Goal: Complete application form: Complete application form

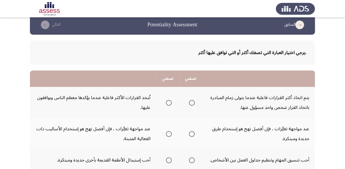
click at [148, 60] on div ".يرجي اختيار العبارة التي تصفك أكثر أو التي توافق عليها أكثر" at bounding box center [172, 52] width 285 height 24
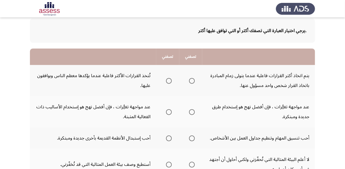
scroll to position [37, 0]
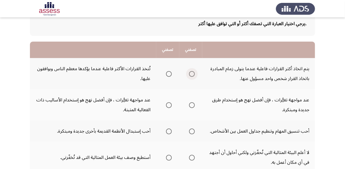
click at [193, 74] on span "Select an option" at bounding box center [192, 74] width 6 height 6
click at [193, 74] on input "Select an option" at bounding box center [192, 74] width 6 height 6
click at [260, 99] on td "عند مواجهة تغيُّرات ، فإن أفضل نهج هو إستخدام طرق جديدة ومبتكرة." at bounding box center [259, 104] width 113 height 31
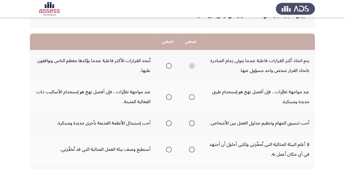
scroll to position [46, 0]
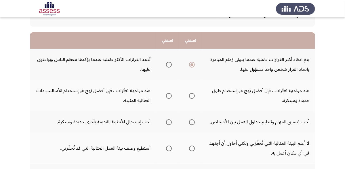
click at [169, 94] on span "Select an option" at bounding box center [169, 96] width 6 height 6
click at [169, 94] on input "Select an option" at bounding box center [169, 96] width 6 height 6
click at [191, 96] on span "Select an option" at bounding box center [192, 96] width 6 height 6
click at [191, 96] on input "Select an option" at bounding box center [192, 96] width 6 height 6
click at [253, 121] on td "أحب تنسيق المهام وتنظيم جداول العمل بين الأشخاص." at bounding box center [259, 121] width 113 height 21
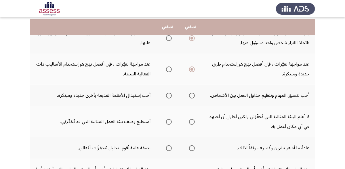
scroll to position [74, 0]
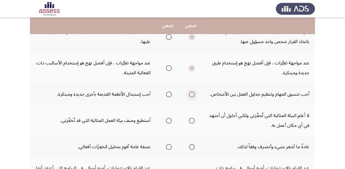
click at [191, 93] on span "Select an option" at bounding box center [192, 94] width 6 height 6
click at [191, 93] on input "Select an option" at bounding box center [192, 94] width 6 height 6
click at [112, 119] on td "أستطيع وصف بيئة العمل المثالية التي قد تُحَفّزني." at bounding box center [93, 120] width 126 height 31
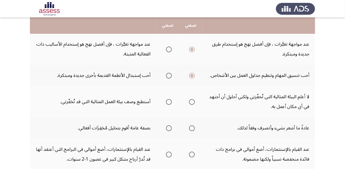
scroll to position [92, 0]
click at [167, 100] on span "Select an option" at bounding box center [169, 102] width 6 height 6
click at [167, 100] on input "Select an option" at bounding box center [169, 102] width 6 height 6
click at [19, 110] on app-assessment-container "السابق Potentiality Assessment التالي .يرجي اختيار العبارة التي تصفك أكثر أو ال…" at bounding box center [172, 111] width 345 height 361
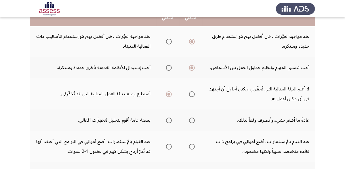
scroll to position [101, 0]
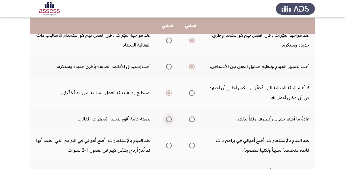
click at [167, 117] on span "Select an option" at bounding box center [169, 119] width 6 height 6
click at [167, 117] on input "Select an option" at bounding box center [169, 119] width 6 height 6
click at [45, 115] on td "بصفة عامة أقوم بتحليل مُحَفِزَات أفعالي." at bounding box center [93, 118] width 126 height 21
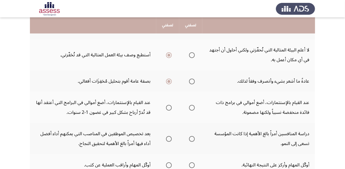
scroll to position [138, 0]
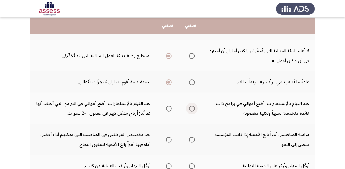
click at [190, 107] on span "Select an option" at bounding box center [192, 108] width 6 height 6
click at [190, 107] on input "Select an option" at bounding box center [192, 108] width 6 height 6
click at [92, 100] on td "عند القيام بالإستثمارات، أضع أموالي في البرامج التي أعتقد أنها قد تُدرّ أرباح ب…" at bounding box center [93, 107] width 126 height 31
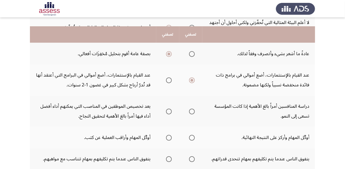
scroll to position [166, 0]
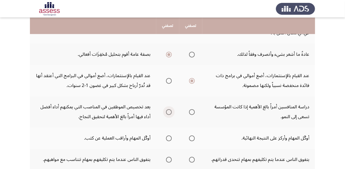
click at [168, 110] on span "Select an option" at bounding box center [169, 112] width 6 height 6
click at [168, 110] on input "Select an option" at bounding box center [169, 112] width 6 height 6
click at [129, 133] on td "أوكّل المهام وأراقب العملية عن كثب." at bounding box center [93, 137] width 126 height 21
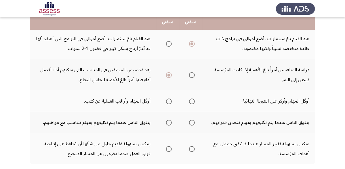
scroll to position [194, 0]
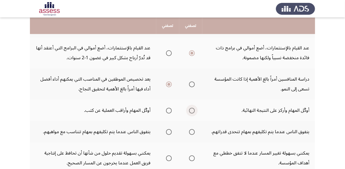
click at [191, 108] on span "Select an option" at bounding box center [192, 110] width 6 height 6
click at [191, 108] on input "Select an option" at bounding box center [192, 110] width 6 height 6
click at [195, 126] on th at bounding box center [190, 131] width 23 height 21
click at [193, 129] on span "Select an option" at bounding box center [192, 132] width 6 height 6
click at [193, 129] on input "Select an option" at bounding box center [192, 132] width 6 height 6
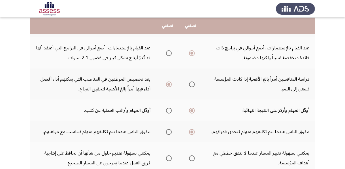
click at [110, 127] on td "يتفوق الناس عندما يتم تكليفهم بمهام تتناسب مع مواهبهم." at bounding box center [93, 131] width 126 height 21
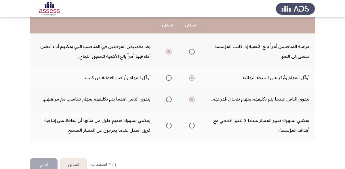
scroll to position [226, 0]
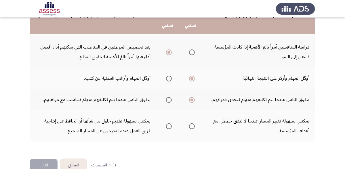
click at [167, 123] on span "Select an option" at bounding box center [169, 126] width 6 height 6
click at [167, 123] on input "Select an option" at bounding box center [169, 126] width 6 height 6
click at [46, 159] on button "التالي" at bounding box center [44, 164] width 28 height 13
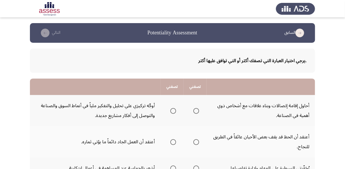
click at [251, 106] on td "أحاول إقامة إتصالات وبناء علاقات مع أشخاص ذوي أهمية في الصناعة." at bounding box center [261, 110] width 109 height 31
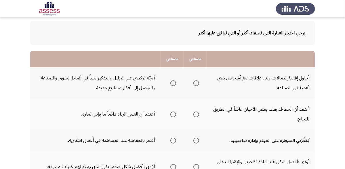
scroll to position [37, 0]
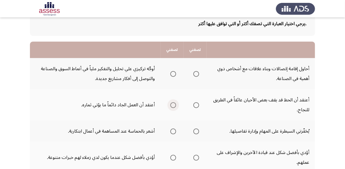
click at [172, 104] on span "Select an option" at bounding box center [174, 105] width 6 height 6
click at [172, 104] on input "Select an option" at bounding box center [174, 105] width 6 height 6
click at [173, 73] on span "Select an option" at bounding box center [174, 74] width 6 height 6
click at [173, 73] on input "Select an option" at bounding box center [174, 74] width 6 height 6
click at [262, 126] on td "يُحَفّزني السيطرة على المهام وإدارة تفاصيلها." at bounding box center [261, 130] width 109 height 21
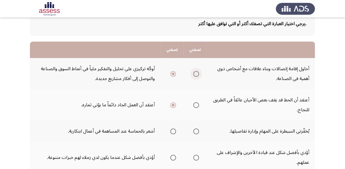
click at [196, 73] on span "Select an option" at bounding box center [197, 74] width 6 height 6
click at [196, 73] on input "Select an option" at bounding box center [197, 74] width 6 height 6
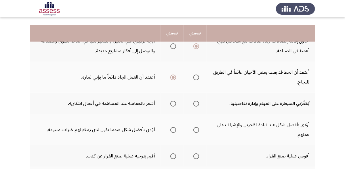
scroll to position [74, 0]
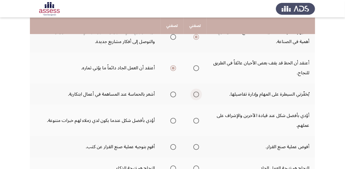
click at [196, 91] on span "Select an option" at bounding box center [197, 94] width 6 height 6
click at [196, 91] on input "Select an option" at bounding box center [197, 94] width 6 height 6
click at [174, 119] on span "Select an option" at bounding box center [174, 121] width 6 height 6
click at [174, 119] on input "Select an option" at bounding box center [174, 121] width 6 height 6
click at [195, 144] on span "Select an option" at bounding box center [197, 147] width 6 height 6
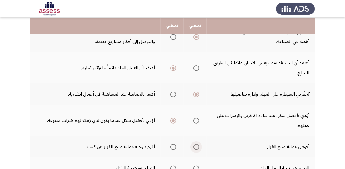
click at [195, 144] on input "Select an option" at bounding box center [197, 147] width 6 height 6
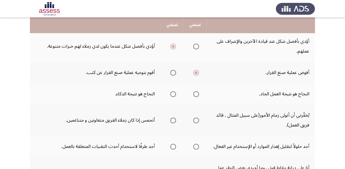
scroll to position [149, 0]
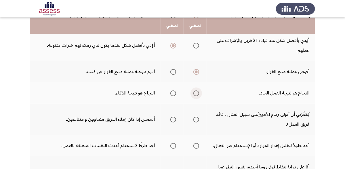
click at [196, 93] on span "Select an option" at bounding box center [197, 93] width 6 height 6
click at [196, 93] on input "Select an option" at bounding box center [197, 93] width 6 height 6
click at [174, 117] on span "Select an option" at bounding box center [174, 119] width 6 height 6
click at [174, 117] on input "Select an option" at bounding box center [174, 119] width 6 height 6
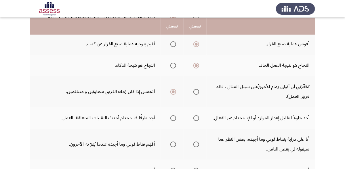
scroll to position [177, 0]
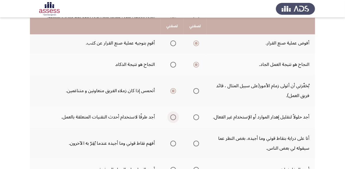
click at [173, 114] on span "Select an option" at bounding box center [174, 117] width 6 height 6
click at [173, 114] on input "Select an option" at bounding box center [174, 117] width 6 height 6
click at [198, 140] on span "Select an option" at bounding box center [197, 143] width 6 height 6
click at [198, 140] on input "Select an option" at bounding box center [197, 143] width 6 height 6
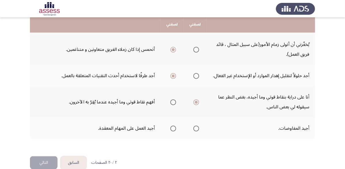
scroll to position [225, 0]
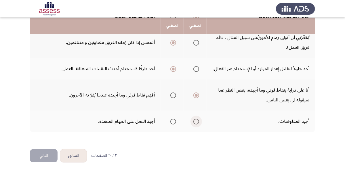
click at [196, 118] on span "Select an option" at bounding box center [197, 121] width 6 height 6
click at [196, 118] on input "Select an option" at bounding box center [197, 121] width 6 height 6
click at [173, 118] on span "Select an option" at bounding box center [174, 121] width 6 height 6
click at [173, 118] on input "Select an option" at bounding box center [174, 121] width 6 height 6
click at [47, 151] on button "التالي" at bounding box center [44, 155] width 28 height 13
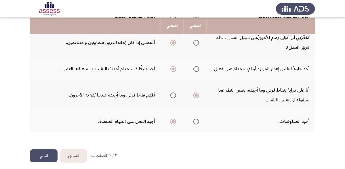
scroll to position [0, 0]
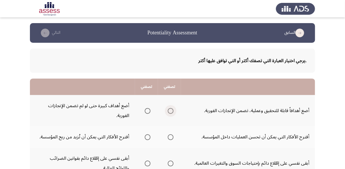
click at [171, 110] on span "Select an option" at bounding box center [171, 111] width 6 height 6
click at [171, 110] on input "Select an option" at bounding box center [171, 111] width 6 height 6
click at [233, 135] on td "أقترح الأفكار التي يمكن أن تحسن العمليات داخل المؤسسة." at bounding box center [248, 136] width 134 height 21
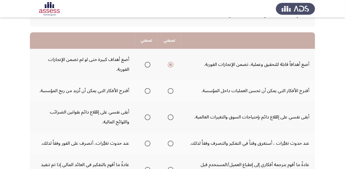
scroll to position [55, 0]
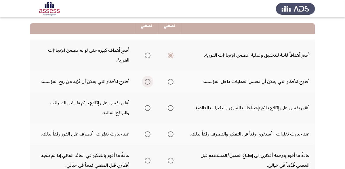
click at [147, 80] on span "Select an option" at bounding box center [148, 82] width 6 height 6
click at [147, 80] on input "Select an option" at bounding box center [148, 82] width 6 height 6
click at [169, 107] on span "Select an option" at bounding box center [171, 108] width 6 height 6
click at [169, 107] on input "Select an option" at bounding box center [171, 108] width 6 height 6
click at [225, 134] on td "عند حدوث تغيُّرات ، أستغرق وقتاً في التفكير والتصرف وفقاً لذلك." at bounding box center [248, 133] width 134 height 21
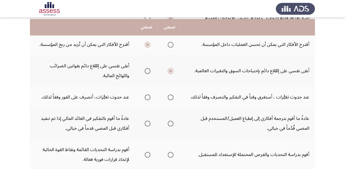
scroll to position [101, 0]
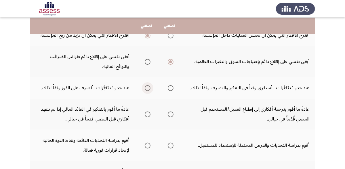
click at [145, 87] on span "Select an option" at bounding box center [148, 88] width 6 height 6
click at [145, 87] on input "Select an option" at bounding box center [148, 88] width 6 height 6
click at [171, 114] on span "Select an option" at bounding box center [171, 114] width 6 height 6
click at [171, 114] on input "Select an option" at bounding box center [171, 114] width 6 height 6
click at [216, 121] on td "عادةً ما أقوم بترجمة أفكاري إلى إنطباع العميل/المستخدم قبل المضي قُدُماً في خيا…" at bounding box center [248, 113] width 134 height 31
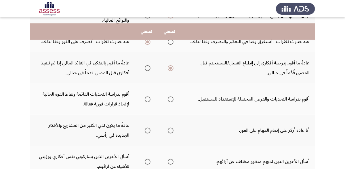
scroll to position [157, 0]
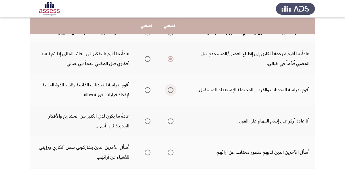
click at [171, 88] on span "Select an option" at bounding box center [171, 90] width 6 height 6
click at [171, 88] on input "Select an option" at bounding box center [171, 90] width 6 height 6
click at [171, 120] on span "Select an option" at bounding box center [171, 121] width 6 height 6
click at [171, 120] on input "Select an option" at bounding box center [171, 121] width 6 height 6
click at [250, 147] on td "أسأل الآخرين الذين لديهم منظور مختلف عن آرائهم." at bounding box center [248, 151] width 134 height 31
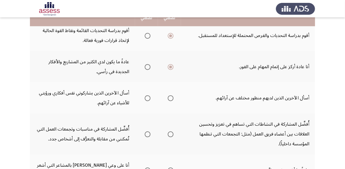
scroll to position [212, 0]
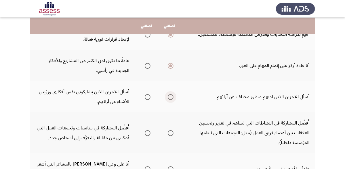
click at [169, 94] on span "Select an option" at bounding box center [171, 97] width 6 height 6
click at [169, 94] on input "Select an option" at bounding box center [171, 97] width 6 height 6
click at [240, 120] on td "أُفضِّل المشاركة في النشاطات التي تساهم في تعزيز وتحسين العلاقات بين أعضاء فريق…" at bounding box center [248, 132] width 134 height 41
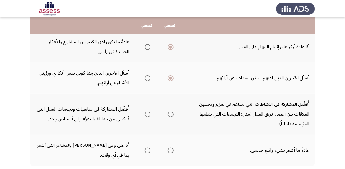
scroll to position [230, 0]
click at [169, 111] on span "Select an option" at bounding box center [171, 114] width 6 height 6
click at [169, 111] on input "Select an option" at bounding box center [171, 114] width 6 height 6
click at [147, 147] on span "Select an option" at bounding box center [148, 150] width 6 height 6
click at [147, 147] on input "Select an option" at bounding box center [148, 150] width 6 height 6
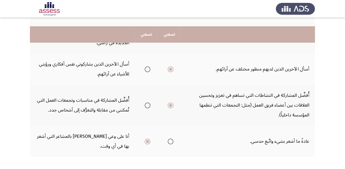
scroll to position [254, 0]
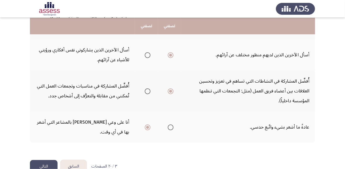
click at [37, 160] on button "التالي" at bounding box center [44, 166] width 28 height 13
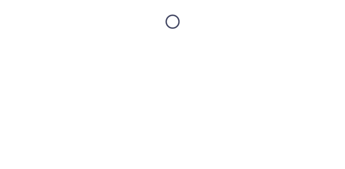
scroll to position [0, 0]
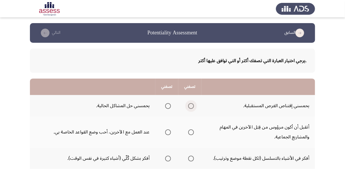
click at [190, 106] on span "Select an option" at bounding box center [191, 106] width 6 height 6
click at [190, 106] on input "Select an option" at bounding box center [191, 106] width 6 height 6
click at [256, 105] on td "يحمسني إقتناص الفرص المستقبلية." at bounding box center [259, 105] width 114 height 21
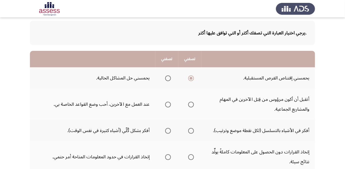
scroll to position [37, 0]
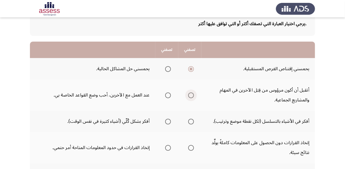
click at [190, 92] on span "Select an option" at bounding box center [191, 95] width 6 height 6
click at [190, 92] on input "Select an option" at bounding box center [191, 95] width 6 height 6
click at [192, 122] on span "Select an option" at bounding box center [191, 121] width 6 height 6
click at [192, 122] on input "Select an option" at bounding box center [191, 121] width 6 height 6
click at [244, 142] on td "إتخاذ القرارات دون الحصول على المعلومات كاملةً يولِّد نتائج سيئة." at bounding box center [259, 147] width 114 height 31
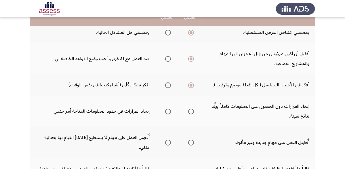
scroll to position [74, 0]
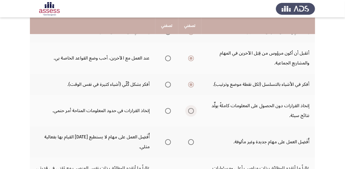
click at [191, 109] on span "Select an option" at bounding box center [191, 111] width 6 height 6
click at [191, 109] on input "Select an option" at bounding box center [191, 111] width 6 height 6
click at [168, 139] on span "Select an option" at bounding box center [168, 142] width 6 height 6
click at [168, 139] on input "Select an option" at bounding box center [168, 142] width 6 height 6
click at [130, 133] on td "أُفَضِل العمل على مهام لا يستطيع [DATE] القيام بها بفعالية مثلي." at bounding box center [93, 141] width 126 height 31
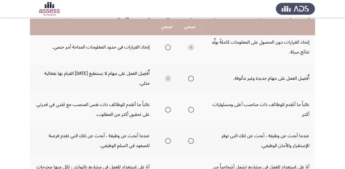
scroll to position [138, 0]
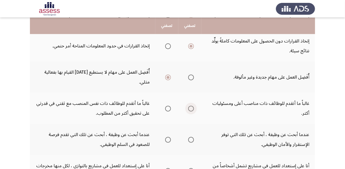
click at [191, 105] on span "Select an option" at bounding box center [191, 108] width 6 height 6
click at [191, 105] on input "Select an option" at bounding box center [191, 108] width 6 height 6
click at [169, 137] on span "Select an option" at bounding box center [168, 140] width 6 height 6
click at [169, 137] on input "Select an option" at bounding box center [168, 140] width 6 height 6
click at [281, 124] on td "عندما أبحث عن وظيفة ، أبحث عن تلك التي توفر الإستقرار والأمان الوظيفي." at bounding box center [259, 139] width 114 height 31
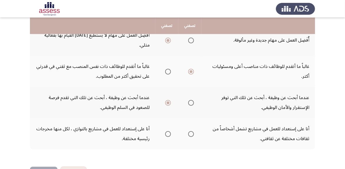
scroll to position [183, 0]
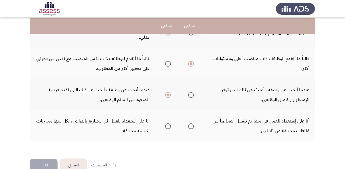
click at [191, 123] on span "Select an option" at bounding box center [191, 126] width 6 height 6
click at [191, 123] on input "Select an option" at bounding box center [191, 126] width 6 height 6
click at [48, 158] on button "التالي" at bounding box center [44, 164] width 28 height 13
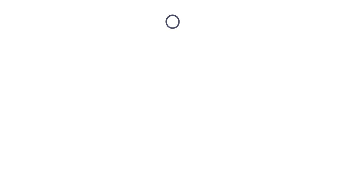
scroll to position [0, 0]
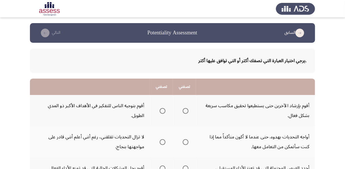
click at [255, 106] on td "أقوم بإرشاد الآخرين حتى يستطيعوا تحقيق مكاسب سريعة بشكل فعال." at bounding box center [255, 110] width 119 height 31
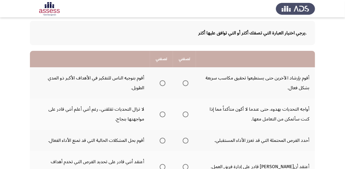
scroll to position [37, 0]
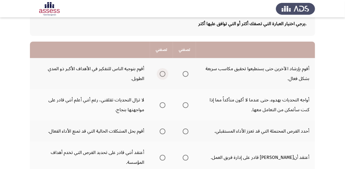
click at [162, 73] on span "Select an option" at bounding box center [163, 74] width 6 height 6
click at [162, 73] on input "Select an option" at bounding box center [163, 74] width 6 height 6
click at [163, 104] on span "Select an option" at bounding box center [163, 105] width 6 height 6
click at [163, 104] on input "Select an option" at bounding box center [163, 105] width 6 height 6
click at [275, 129] on td "أحدد الفرص المحتملة التي قد تعزز الأداء المستقبلي." at bounding box center [255, 130] width 119 height 21
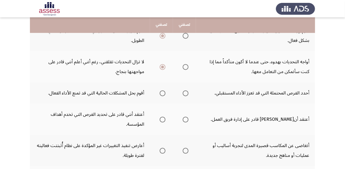
scroll to position [74, 0]
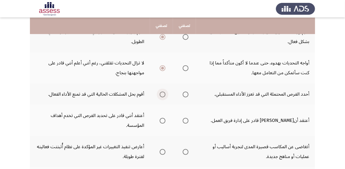
click at [163, 93] on span "Select an option" at bounding box center [163, 94] width 6 height 6
click at [163, 93] on input "Select an option" at bounding box center [163, 94] width 6 height 6
click at [163, 120] on span "Select an option" at bounding box center [163, 121] width 6 height 6
click at [163, 120] on input "Select an option" at bounding box center [163, 121] width 6 height 6
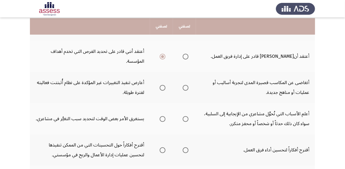
scroll to position [138, 0]
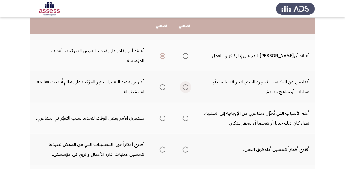
click at [187, 85] on span "Select an option" at bounding box center [186, 87] width 6 height 6
click at [187, 85] on input "Select an option" at bounding box center [186, 87] width 6 height 6
click at [185, 115] on span "Select an option" at bounding box center [186, 118] width 6 height 6
click at [185, 115] on input "Select an option" at bounding box center [186, 118] width 6 height 6
click at [267, 105] on td "أعلم الأسباب التي تُحوِّل مشاعري من الإيجابية إلى السلبية، سواء كان ذلك حدثاً أ…" at bounding box center [255, 117] width 119 height 31
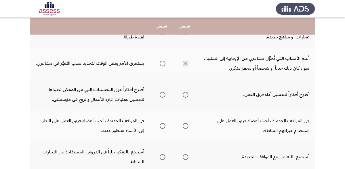
scroll to position [194, 0]
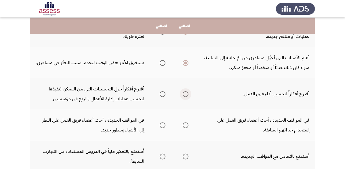
click at [184, 91] on span "Select an option" at bounding box center [186, 94] width 6 height 6
click at [184, 91] on input "Select an option" at bounding box center [186, 94] width 6 height 6
click at [164, 122] on span "Select an option" at bounding box center [163, 125] width 6 height 6
click at [164, 122] on input "Select an option" at bounding box center [163, 125] width 6 height 6
click at [117, 114] on td "في المواقف الجديدة ، أحث أعضاء فريق العمل على النظر إلى الأشياء بمنظور جديد." at bounding box center [90, 124] width 120 height 31
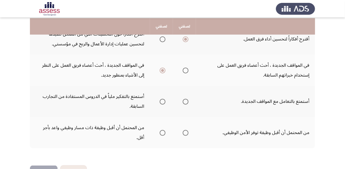
scroll to position [249, 0]
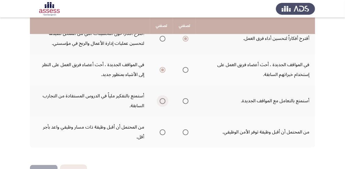
click at [162, 98] on span "Select an option" at bounding box center [163, 101] width 6 height 6
click at [162, 98] on input "Select an option" at bounding box center [163, 101] width 6 height 6
click at [188, 130] on span "Select an option" at bounding box center [186, 132] width 6 height 6
click at [188, 130] on input "Select an option" at bounding box center [186, 132] width 6 height 6
click at [48, 164] on button "التالي" at bounding box center [44, 170] width 28 height 13
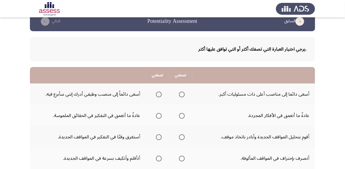
scroll to position [12, 0]
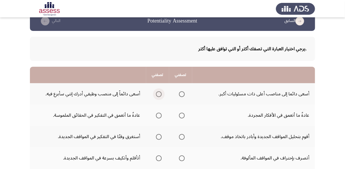
click at [159, 94] on span "Select an option" at bounding box center [159, 94] width 6 height 6
click at [159, 94] on input "Select an option" at bounding box center [159, 94] width 6 height 6
click at [158, 112] on span "Select an option" at bounding box center [159, 115] width 6 height 6
click at [158, 112] on input "Select an option" at bounding box center [159, 115] width 6 height 6
click at [182, 136] on span "Select an option" at bounding box center [182, 137] width 6 height 6
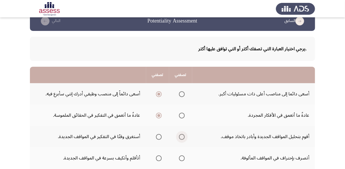
click at [182, 136] on input "Select an option" at bounding box center [182, 137] width 6 height 6
click at [251, 136] on td "أقوم بتحليل المواقف الجديدة وأبادر باتخاذ موقف." at bounding box center [253, 136] width 123 height 21
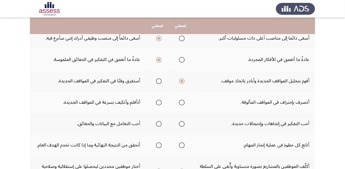
scroll to position [67, 0]
click at [159, 101] on span "Select an option" at bounding box center [159, 103] width 6 height 6
click at [159, 101] on input "Select an option" at bounding box center [159, 103] width 6 height 6
click at [159, 122] on span "Select an option" at bounding box center [159, 124] width 6 height 6
click at [159, 122] on input "Select an option" at bounding box center [159, 124] width 6 height 6
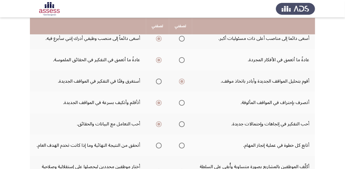
click at [245, 144] on td "أتابع كل خطوة في عملية إنجاز المهام." at bounding box center [253, 144] width 123 height 21
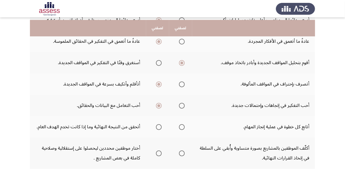
scroll to position [95, 0]
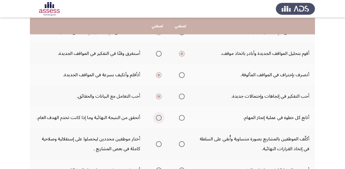
click at [159, 116] on span "Select an option" at bounding box center [159, 118] width 6 height 6
click at [159, 116] on input "Select an option" at bounding box center [159, 118] width 6 height 6
click at [279, 135] on td "أكلّف الموظفين بالمشاريع بصورة متساوية وأُبقي على السلطة في إتخاذ القرارات النه…" at bounding box center [253, 143] width 123 height 31
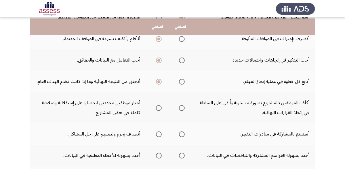
scroll to position [132, 0]
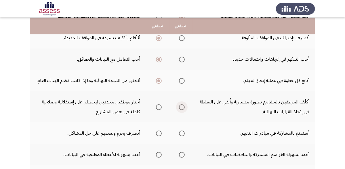
click at [183, 105] on span "Select an option" at bounding box center [182, 107] width 6 height 6
click at [183, 105] on input "Select an option" at bounding box center [182, 107] width 6 height 6
click at [270, 133] on td "أستمتع بالمشاركة في مبادرات التغيير." at bounding box center [253, 132] width 123 height 21
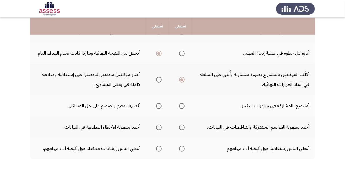
scroll to position [159, 0]
click at [182, 103] on span "Select an option" at bounding box center [182, 106] width 6 height 6
click at [182, 103] on input "Select an option" at bounding box center [182, 106] width 6 height 6
click at [184, 125] on span "Select an option" at bounding box center [182, 127] width 6 height 6
click at [184, 125] on input "Select an option" at bounding box center [182, 127] width 6 height 6
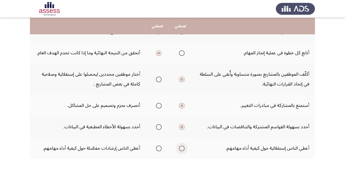
click at [184, 145] on span "Select an option" at bounding box center [182, 148] width 6 height 6
click at [184, 145] on input "Select an option" at bounding box center [182, 148] width 6 height 6
click at [119, 146] on td "أعطي الناس إرشادات مفصّلة حول كيفية أداء مهامهم." at bounding box center [88, 147] width 116 height 21
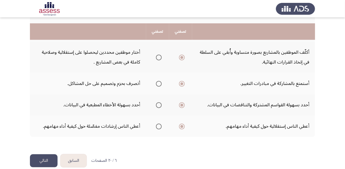
scroll to position [187, 0]
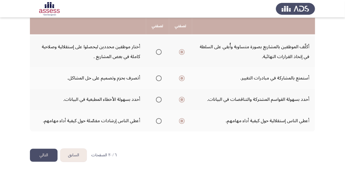
click at [44, 150] on button "التالي" at bounding box center [44, 154] width 28 height 13
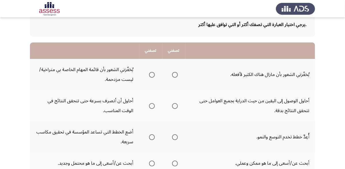
scroll to position [37, 0]
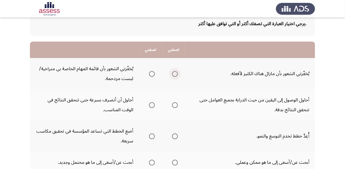
click at [175, 74] on span "Select an option" at bounding box center [175, 74] width 6 height 6
click at [175, 74] on input "Select an option" at bounding box center [175, 74] width 6 height 6
click at [175, 105] on span "Select an option" at bounding box center [175, 105] width 6 height 6
click at [175, 105] on input "Select an option" at bounding box center [175, 105] width 6 height 6
click at [175, 135] on span "Select an option" at bounding box center [175, 136] width 6 height 6
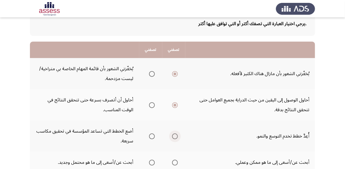
click at [175, 135] on input "Select an option" at bounding box center [175, 136] width 6 height 6
click at [264, 102] on td "أحاول الوصول إلى اليقين من حيث الدراية بجميع العوامل حتى تتحقق النتائج بدقة." at bounding box center [251, 104] width 130 height 31
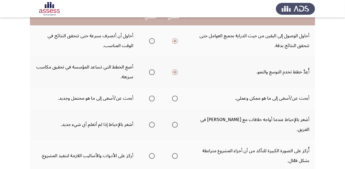
scroll to position [101, 0]
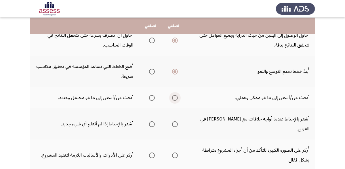
click at [175, 95] on span "Select an option" at bounding box center [175, 98] width 6 height 6
click at [175, 95] on input "Select an option" at bounding box center [175, 98] width 6 height 6
click at [150, 121] on span "Select an option" at bounding box center [152, 124] width 6 height 6
click at [150, 121] on input "Select an option" at bounding box center [152, 124] width 6 height 6
click at [239, 139] on td "أُركز على الصورة الكبيرة للتأكد من أن أجزاء المشروع مترابطة بشكل فعّال." at bounding box center [251, 154] width 130 height 31
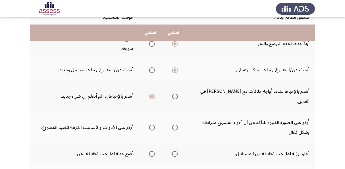
scroll to position [138, 0]
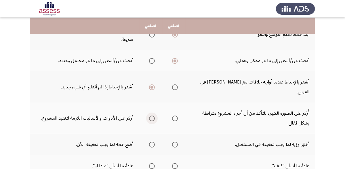
click at [151, 115] on span "Select an option" at bounding box center [152, 118] width 6 height 6
click at [151, 115] on input "Select an option" at bounding box center [152, 118] width 6 height 6
click at [173, 141] on span "Select an option" at bounding box center [175, 144] width 6 height 6
click at [173, 141] on input "Select an option" at bounding box center [175, 144] width 6 height 6
click at [283, 155] on td "عادةً ما أسأل "كيف"." at bounding box center [251, 165] width 130 height 21
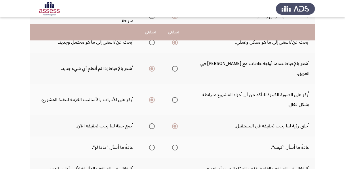
scroll to position [166, 0]
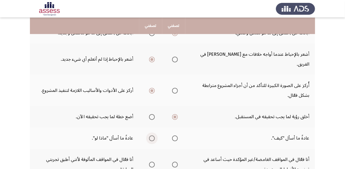
click at [150, 135] on span "Select an option" at bounding box center [152, 138] width 6 height 6
click at [150, 135] on input "Select an option" at bounding box center [152, 138] width 6 height 6
click at [103, 127] on td "عادةً ما أسأل "ماذا لو"." at bounding box center [84, 137] width 109 height 21
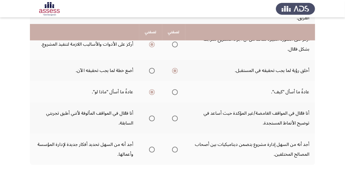
scroll to position [221, 0]
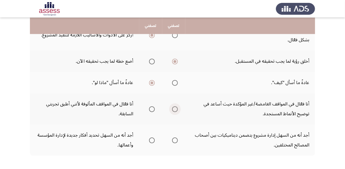
click at [175, 106] on span "Select an option" at bounding box center [175, 109] width 6 height 6
click at [175, 106] on input "Select an option" at bounding box center [175, 109] width 6 height 6
click at [175, 137] on span "Select an option" at bounding box center [175, 140] width 6 height 6
click at [175, 137] on input "Select an option" at bounding box center [175, 140] width 6 height 6
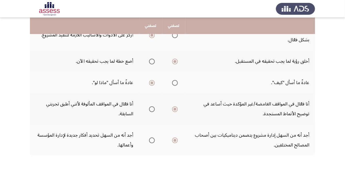
scroll to position [0, 0]
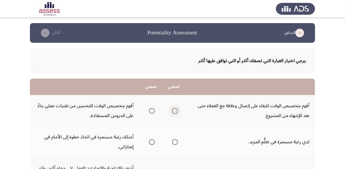
click at [176, 110] on span "Select an option" at bounding box center [175, 111] width 6 height 6
click at [176, 110] on input "Select an option" at bounding box center [175, 111] width 6 height 6
click at [254, 105] on td "أقوم بتخصيص الوقت للبقاء على إتصال وعلاقة مع العملاء حتى بعد الإنتهاء من المشرو…" at bounding box center [251, 110] width 130 height 31
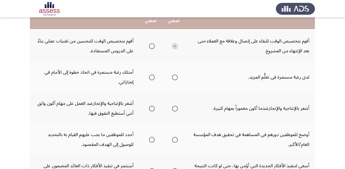
scroll to position [55, 0]
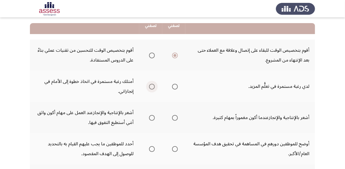
click at [152, 86] on span "Select an option" at bounding box center [152, 86] width 0 height 0
click at [152, 85] on input "Select an option" at bounding box center [152, 87] width 6 height 6
click at [228, 116] on td "أشعر بالإنتاجية والإنجازعندما أكون مغموراً بمهام كثيرة." at bounding box center [251, 117] width 130 height 31
click at [152, 117] on span "Select an option" at bounding box center [152, 118] width 6 height 6
click at [152, 117] on input "Select an option" at bounding box center [152, 118] width 6 height 6
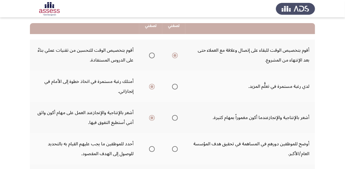
click at [241, 142] on td "أوضح للموظفين دورهم في المساهمة في تحقيق هدف المؤسسة العام/الأكبر." at bounding box center [251, 148] width 130 height 31
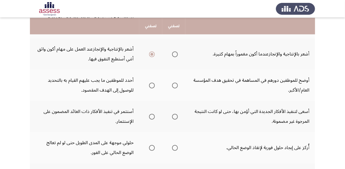
scroll to position [120, 0]
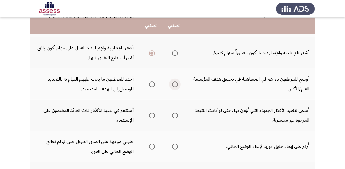
click at [176, 83] on span "Select an option" at bounding box center [175, 84] width 6 height 6
click at [176, 83] on input "Select an option" at bounding box center [175, 84] width 6 height 6
click at [174, 114] on span "Select an option" at bounding box center [175, 115] width 6 height 6
click at [174, 114] on input "Select an option" at bounding box center [175, 115] width 6 height 6
click at [230, 108] on td "أسعى لتنفيذ الأفكار الجديدة التي أؤمن بها، حتى لو كانت النتيجة المرجوة غير مضمو…" at bounding box center [251, 114] width 130 height 31
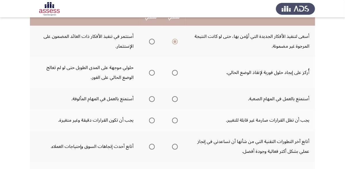
scroll to position [184, 0]
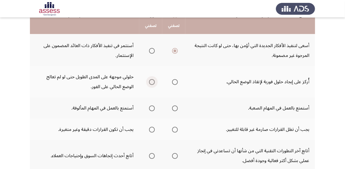
click at [153, 80] on span "Select an option" at bounding box center [152, 82] width 6 height 6
click at [153, 80] on input "Select an option" at bounding box center [152, 82] width 6 height 6
click at [175, 105] on span "Select an option" at bounding box center [175, 108] width 6 height 6
click at [175, 105] on input "Select an option" at bounding box center [175, 108] width 6 height 6
click at [152, 127] on span "Select an option" at bounding box center [152, 129] width 6 height 6
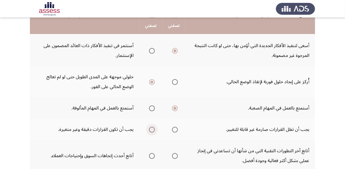
click at [152, 127] on input "Select an option" at bounding box center [152, 129] width 6 height 6
click at [263, 147] on td "أتابع آخر التطورات التقنية التي من شأنها أن تساعدني في إنجاز عملي بشكل أكثر فعا…" at bounding box center [251, 155] width 130 height 31
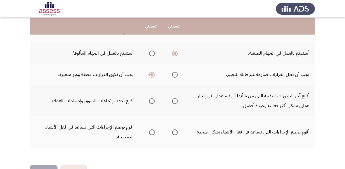
scroll to position [240, 0]
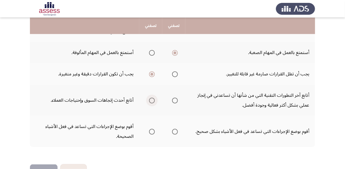
click at [152, 98] on span "Select an option" at bounding box center [152, 100] width 6 height 6
click at [152, 98] on input "Select an option" at bounding box center [152, 100] width 6 height 6
click at [176, 128] on span "Select an option" at bounding box center [175, 131] width 6 height 6
click at [176, 128] on input "Select an option" at bounding box center [175, 131] width 6 height 6
click at [48, 165] on button "التالي" at bounding box center [44, 170] width 28 height 13
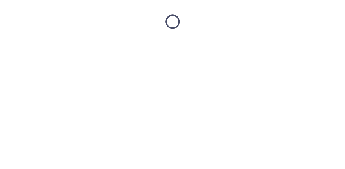
scroll to position [0, 0]
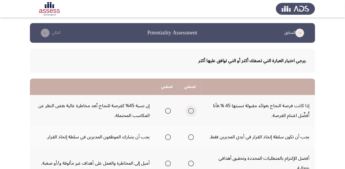
click at [191, 110] on span "Select an option" at bounding box center [191, 111] width 6 height 6
click at [191, 110] on input "Select an option" at bounding box center [191, 111] width 6 height 6
click at [262, 134] on td "يجب أن تكون سلطة إتخاذ القرار في أيدي المديرين فقط." at bounding box center [259, 136] width 114 height 21
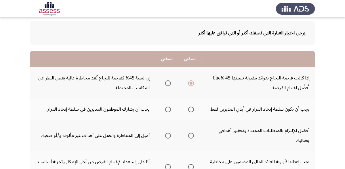
scroll to position [37, 0]
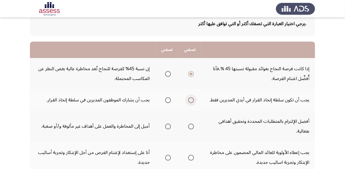
click at [190, 99] on span "Select an option" at bounding box center [191, 100] width 6 height 6
click at [190, 99] on input "Select an option" at bounding box center [191, 100] width 6 height 6
click at [249, 118] on td "أفضل الإلتزام بالمتطلبات المحددة وتحقيق أهدافي بفعالية." at bounding box center [259, 125] width 114 height 31
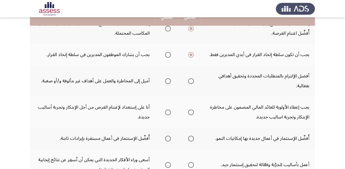
scroll to position [83, 0]
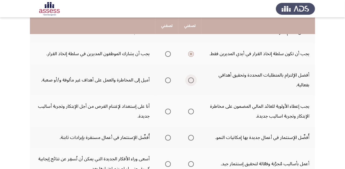
click at [189, 78] on span "Select an option" at bounding box center [191, 80] width 6 height 6
click at [189, 78] on input "Select an option" at bounding box center [191, 80] width 6 height 6
click at [192, 109] on span "Select an option" at bounding box center [191, 111] width 6 height 6
click at [192, 109] on input "Select an option" at bounding box center [191, 111] width 6 height 6
click at [232, 135] on td "أُفضِّل الإستثمار في أعمال جديدة بها إمكانيات النمو." at bounding box center [259, 136] width 114 height 21
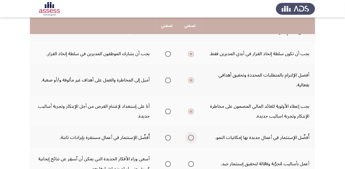
click at [191, 136] on span "Select an option" at bounding box center [191, 138] width 6 height 6
click at [191, 136] on input "Select an option" at bounding box center [191, 138] width 6 height 6
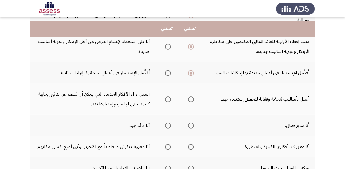
scroll to position [157, 0]
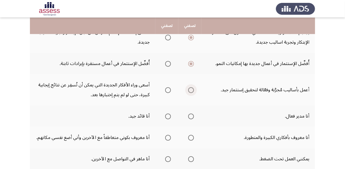
click at [191, 87] on span "Select an option" at bounding box center [191, 90] width 6 height 6
click at [191, 87] on input "Select an option" at bounding box center [191, 90] width 6 height 6
click at [190, 114] on span "Select an option" at bounding box center [191, 116] width 6 height 6
click at [190, 114] on input "Select an option" at bounding box center [191, 116] width 6 height 6
click at [227, 139] on td "أنا معروف بأفكاري الكبيرة والمتطورة." at bounding box center [259, 136] width 114 height 21
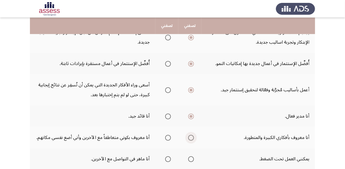
click at [191, 135] on span "Select an option" at bounding box center [191, 138] width 6 height 6
click at [191, 135] on input "Select an option" at bounding box center [191, 138] width 6 height 6
click at [127, 134] on td "أنا معروف بكوني متعاطفاً مع الآخرين وأني أضع نفسي مكانهم." at bounding box center [93, 136] width 126 height 21
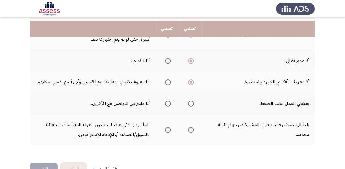
scroll to position [221, 0]
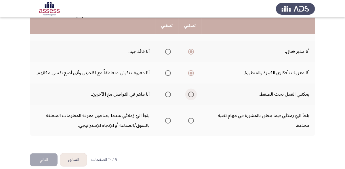
click at [191, 93] on span "Select an option" at bounding box center [191, 94] width 6 height 6
click at [191, 93] on input "Select an option" at bounding box center [191, 94] width 6 height 6
click at [169, 118] on span "Select an option" at bounding box center [168, 121] width 6 height 6
click at [169, 118] on input "Select an option" at bounding box center [168, 121] width 6 height 6
click at [48, 154] on button "التالي" at bounding box center [44, 159] width 28 height 13
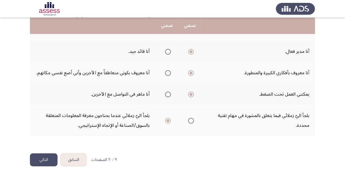
scroll to position [0, 0]
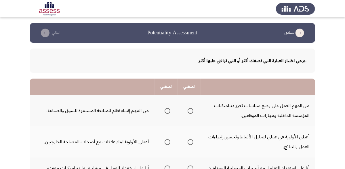
click at [275, 106] on td "من المهم العمل على وضع سياسات تعزز ديناميكيات المؤسسة الداخلية ومهارات الموظفين." at bounding box center [258, 110] width 114 height 31
click at [190, 110] on span "Select an option" at bounding box center [191, 111] width 6 height 6
click at [190, 110] on input "Select an option" at bounding box center [191, 111] width 6 height 6
click at [271, 112] on td "من المهم العمل على وضع سياسات تعزز ديناميكيات المؤسسة الداخلية ومهارات الموظفين." at bounding box center [258, 110] width 114 height 31
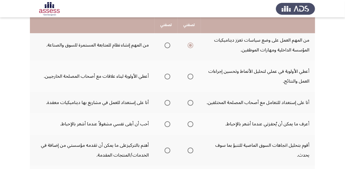
scroll to position [65, 0]
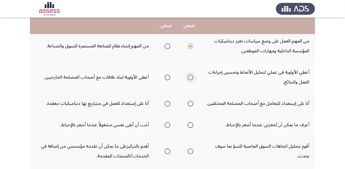
click at [191, 76] on span "Select an option" at bounding box center [191, 77] width 6 height 6
click at [191, 76] on input "Select an option" at bounding box center [191, 77] width 6 height 6
click at [190, 102] on span "Select an option" at bounding box center [191, 104] width 6 height 6
click at [190, 102] on input "Select an option" at bounding box center [191, 104] width 6 height 6
click at [166, 124] on span "Select an option" at bounding box center [168, 125] width 6 height 6
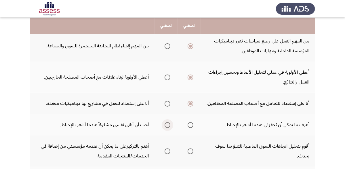
click at [166, 124] on input "Select an option" at bounding box center [168, 125] width 6 height 6
click at [258, 145] on td "أقوم بتحليل اتجاهات السوق الماضية للتنبؤ بما سوف يحدث." at bounding box center [258, 150] width 114 height 31
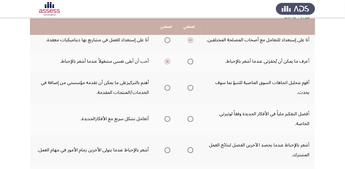
scroll to position [129, 0]
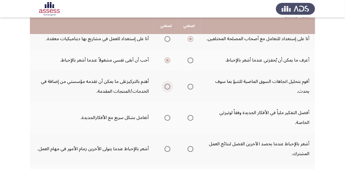
click at [168, 85] on span "Select an option" at bounding box center [168, 87] width 6 height 6
click at [168, 85] on input "Select an option" at bounding box center [168, 87] width 6 height 6
click at [188, 117] on span "Select an option" at bounding box center [191, 118] width 6 height 6
click at [188, 117] on input "Select an option" at bounding box center [191, 118] width 6 height 6
click at [257, 141] on td "أشعر بالإحباط عندما يحصد الآخرين الفضل لنتائج العمل المشترك." at bounding box center [258, 148] width 114 height 31
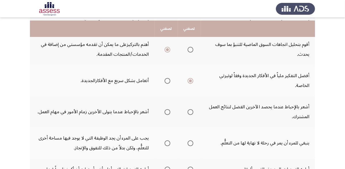
scroll to position [175, 0]
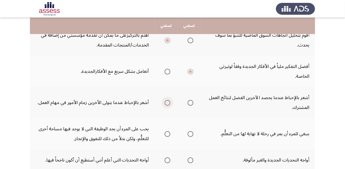
click at [168, 102] on span "Select an option" at bounding box center [168, 103] width 6 height 6
click at [168, 102] on input "Select an option" at bounding box center [168, 103] width 6 height 6
click at [111, 99] on td "أشعر بالإحباط عندما يتولى الأخرين زمام الأمور في مهام العمل." at bounding box center [92, 102] width 125 height 31
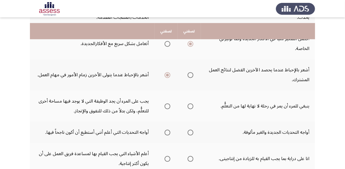
scroll to position [212, 0]
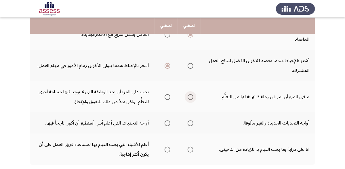
click at [190, 94] on span "Select an option" at bounding box center [191, 97] width 6 height 6
click at [190, 94] on input "Select an option" at bounding box center [191, 97] width 6 height 6
click at [265, 119] on td "أواجه التحديات الجديدة والغير مألوفة." at bounding box center [258, 122] width 114 height 21
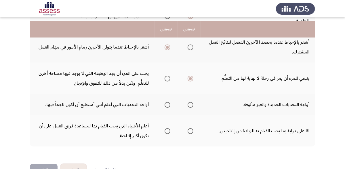
scroll to position [240, 0]
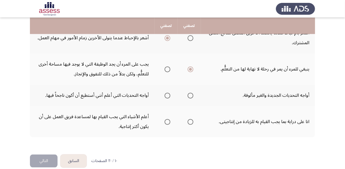
click at [167, 92] on span "Select an option" at bounding box center [168, 95] width 6 height 6
click at [167, 92] on input "Select an option" at bounding box center [168, 95] width 6 height 6
click at [191, 92] on span "Select an option" at bounding box center [191, 95] width 6 height 6
click at [191, 92] on input "Select an option" at bounding box center [191, 95] width 6 height 6
click at [169, 92] on span "Select an option" at bounding box center [168, 95] width 6 height 6
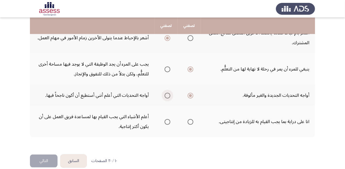
click at [169, 92] on input "Select an option" at bounding box center [168, 95] width 6 height 6
click at [168, 119] on span "Select an option" at bounding box center [168, 122] width 6 height 6
click at [168, 119] on input "Select an option" at bounding box center [168, 122] width 6 height 6
click at [42, 156] on button "التالي" at bounding box center [44, 160] width 28 height 13
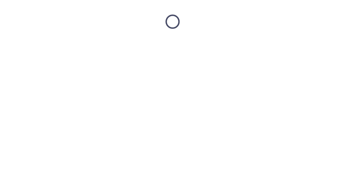
scroll to position [0, 0]
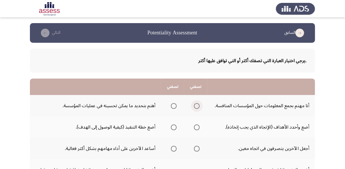
click at [198, 105] on span "Select an option" at bounding box center [197, 106] width 6 height 6
click at [198, 105] on input "Select an option" at bounding box center [197, 106] width 6 height 6
click at [268, 130] on td "أضع وأحدد الأهداف (الإتجاه الذي يجب إتخاذه)." at bounding box center [261, 126] width 108 height 21
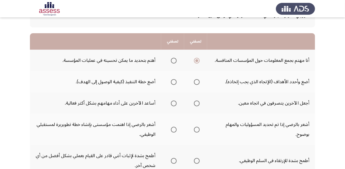
scroll to position [46, 0]
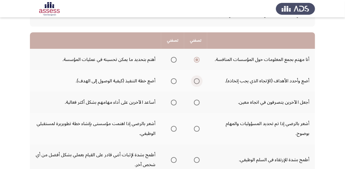
click at [196, 80] on span "Select an option" at bounding box center [197, 81] width 6 height 6
click at [196, 80] on input "Select an option" at bounding box center [197, 81] width 6 height 6
click at [171, 102] on span "Select an option" at bounding box center [174, 102] width 6 height 6
click at [171, 102] on input "Select an option" at bounding box center [174, 102] width 6 height 6
click at [196, 128] on span "Select an option" at bounding box center [197, 129] width 6 height 6
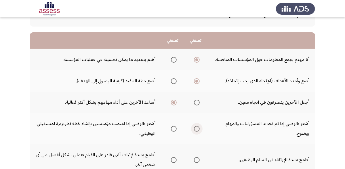
click at [196, 128] on input "Select an option" at bounding box center [197, 129] width 6 height 6
click at [254, 123] on td "أشعر بالرضي إذا تم تحديد المسؤوليات والمهام بوضوح." at bounding box center [261, 128] width 108 height 31
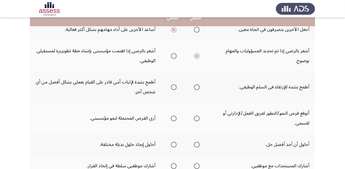
scroll to position [120, 0]
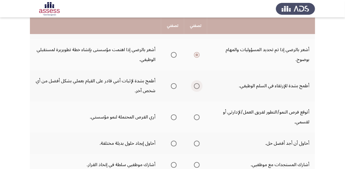
click at [197, 83] on span "Select an option" at bounding box center [197, 86] width 6 height 6
click at [197, 83] on input "Select an option" at bounding box center [197, 86] width 6 height 6
click at [172, 116] on span "Select an option" at bounding box center [174, 117] width 6 height 6
click at [172, 116] on input "Select an option" at bounding box center [174, 117] width 6 height 6
click at [196, 141] on span "Select an option" at bounding box center [197, 143] width 6 height 6
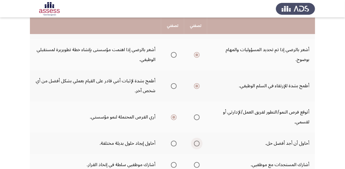
click at [196, 141] on input "Select an option" at bounding box center [197, 143] width 6 height 6
click at [280, 132] on td "أحاول أن أجد أفضل حل." at bounding box center [261, 142] width 108 height 21
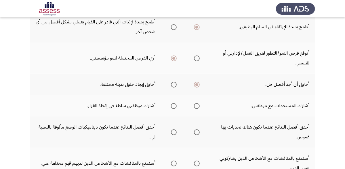
scroll to position [194, 0]
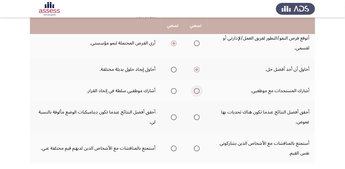
click at [197, 88] on span "Select an option" at bounding box center [197, 91] width 6 height 6
click at [197, 88] on input "Select an option" at bounding box center [197, 91] width 6 height 6
click at [171, 114] on span "Select an option" at bounding box center [174, 117] width 6 height 6
click at [171, 114] on input "Select an option" at bounding box center [174, 117] width 6 height 6
click at [196, 145] on span "Select an option" at bounding box center [197, 148] width 6 height 6
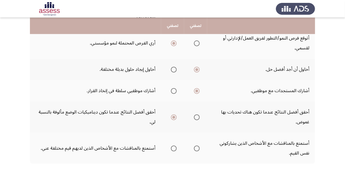
click at [196, 145] on input "Select an option" at bounding box center [197, 148] width 6 height 6
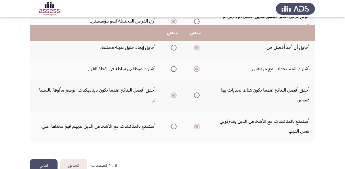
scroll to position [225, 0]
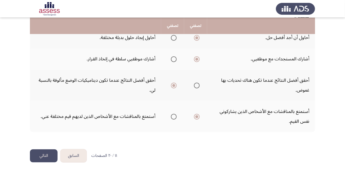
click at [47, 152] on button "التالي" at bounding box center [44, 155] width 28 height 13
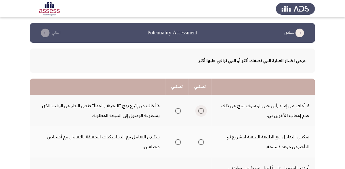
click at [201, 110] on span "Select an option" at bounding box center [201, 111] width 6 height 6
click at [201, 110] on input "Select an option" at bounding box center [201, 111] width 6 height 6
click at [267, 135] on td "يمكنني التعامل مع الطبيعة الصعبة لمشروع تم التأخيرعن موعد تسليمه." at bounding box center [264, 141] width 104 height 31
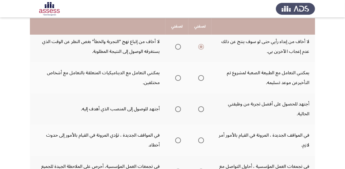
scroll to position [65, 0]
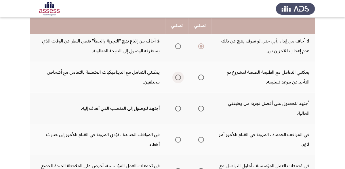
click at [177, 77] on span "Select an option" at bounding box center [178, 77] width 6 height 6
click at [177, 77] on input "Select an option" at bounding box center [178, 77] width 6 height 6
click at [206, 108] on th at bounding box center [200, 107] width 23 height 31
click at [202, 107] on span "Select an option" at bounding box center [201, 108] width 6 height 6
click at [202, 107] on input "Select an option" at bounding box center [201, 108] width 6 height 6
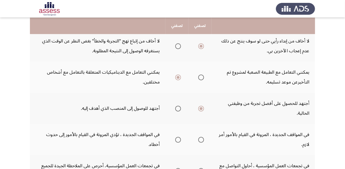
click at [258, 105] on td "أجتهد للحصول على أفضل تجربة من وظيفتي الحالية." at bounding box center [264, 107] width 104 height 31
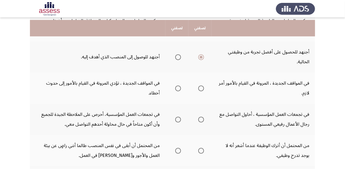
scroll to position [120, 0]
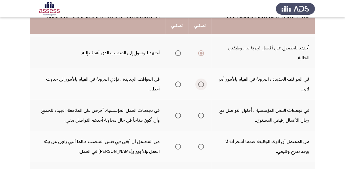
click at [202, 83] on span "Select an option" at bounding box center [201, 84] width 6 height 6
click at [202, 83] on input "Select an option" at bounding box center [201, 84] width 6 height 6
click at [177, 114] on span "Select an option" at bounding box center [178, 115] width 6 height 6
click at [177, 114] on input "Select an option" at bounding box center [178, 115] width 6 height 6
click at [114, 106] on td "في تجمعات العمل المؤسسية، أحرص على الملاحظة الجيدة للجميع وأن أكون متاحاً في حا…" at bounding box center [98, 114] width 136 height 31
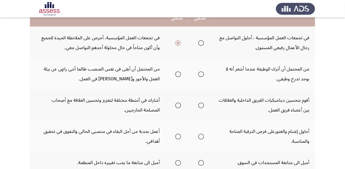
scroll to position [194, 0]
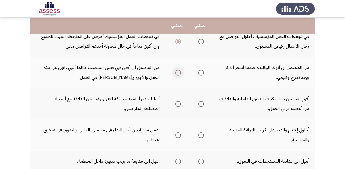
click at [178, 70] on span "Select an option" at bounding box center [178, 73] width 6 height 6
click at [178, 70] on input "Select an option" at bounding box center [178, 73] width 6 height 6
click at [201, 101] on span "Select an option" at bounding box center [201, 104] width 6 height 6
click at [201, 101] on input "Select an option" at bounding box center [201, 104] width 6 height 6
click at [177, 132] on span "Select an option" at bounding box center [178, 135] width 6 height 6
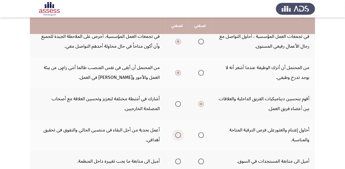
click at [177, 132] on input "Select an option" at bounding box center [178, 135] width 6 height 6
click at [109, 124] on td "أعمل بجدية من أجل البقاء في منصبي الحالي والتفوق في تحقيق أهدافي." at bounding box center [98, 134] width 136 height 31
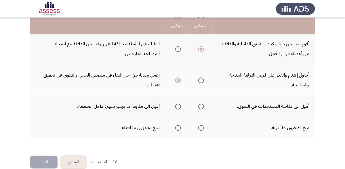
scroll to position [254, 0]
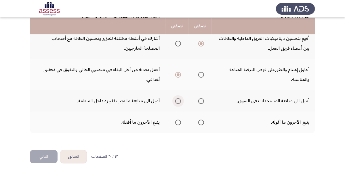
click at [176, 98] on span "Select an option" at bounding box center [178, 101] width 6 height 6
click at [176, 98] on input "Select an option" at bounding box center [178, 101] width 6 height 6
click at [177, 119] on span "Select an option" at bounding box center [178, 122] width 6 height 6
click at [177, 119] on input "Select an option" at bounding box center [178, 122] width 6 height 6
click at [45, 150] on button "التالي" at bounding box center [44, 156] width 28 height 13
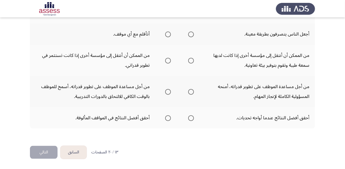
scroll to position [0, 0]
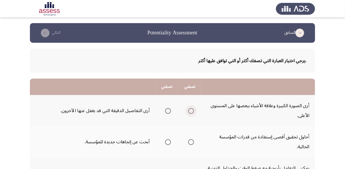
click at [189, 109] on span "Select an option" at bounding box center [191, 111] width 6 height 6
click at [189, 109] on input "Select an option" at bounding box center [191, 111] width 6 height 6
click at [167, 141] on span "Select an option" at bounding box center [168, 142] width 6 height 6
click at [167, 141] on input "Select an option" at bounding box center [168, 142] width 6 height 6
click at [262, 132] on td "أحاول تحقيق أقصى إستفادة من قدرات المؤسسة الحالية." at bounding box center [259, 141] width 114 height 31
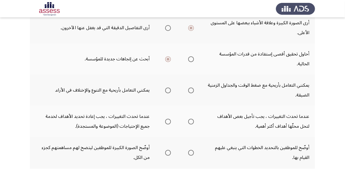
scroll to position [83, 0]
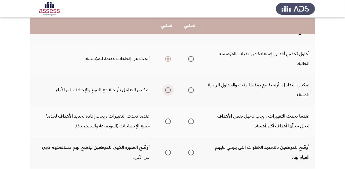
click at [167, 87] on span "Select an option" at bounding box center [168, 90] width 6 height 6
click at [167, 87] on input "Select an option" at bounding box center [168, 90] width 6 height 6
click at [188, 120] on span "Select an option" at bounding box center [191, 121] width 6 height 6
click at [188, 120] on input "Select an option" at bounding box center [191, 121] width 6 height 6
click at [257, 147] on td "أوضّح للموظفين بالتحديد الخطوات التي ينبغي عليهم القيام بها." at bounding box center [259, 151] width 114 height 31
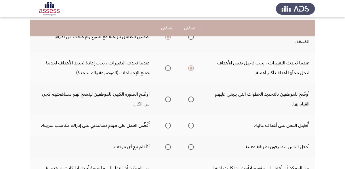
scroll to position [138, 0]
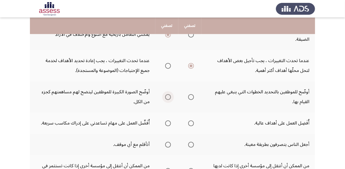
click at [167, 95] on span "Select an option" at bounding box center [168, 97] width 6 height 6
click at [167, 95] on input "Select an option" at bounding box center [168, 97] width 6 height 6
click at [190, 120] on span "Select an option" at bounding box center [191, 123] width 6 height 6
click at [190, 120] on input "Select an option" at bounding box center [191, 123] width 6 height 6
click at [270, 143] on td "أجعل الناس يتصرفون بطريقة معينة." at bounding box center [259, 143] width 114 height 21
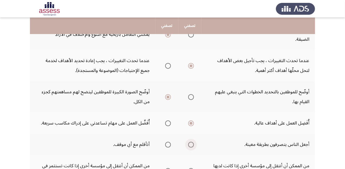
click at [192, 143] on span "Select an option" at bounding box center [191, 144] width 6 height 6
click at [192, 143] on input "Select an option" at bounding box center [191, 144] width 6 height 6
click at [274, 138] on td "أجعل الناس يتصرفون بطريقة معينة." at bounding box center [259, 143] width 114 height 21
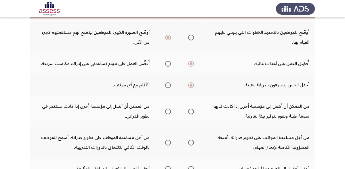
scroll to position [212, 0]
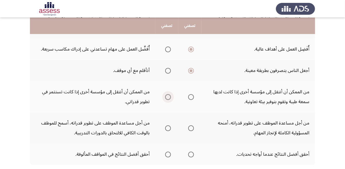
click at [167, 94] on span "Select an option" at bounding box center [168, 97] width 6 height 6
click at [167, 94] on input "Select an option" at bounding box center [168, 97] width 6 height 6
click at [249, 118] on td "من أجل مساعدة الموظف على تطوير قدراته، أمنحه المسؤولية الكاملة لإنجاز المهام." at bounding box center [259, 127] width 114 height 31
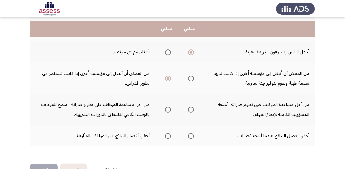
scroll to position [240, 0]
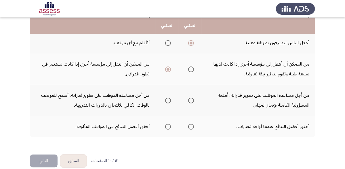
click at [189, 97] on span "Select an option" at bounding box center [191, 100] width 6 height 6
click at [189, 97] on input "Select an option" at bounding box center [191, 100] width 6 height 6
click at [190, 124] on span "Select an option" at bounding box center [191, 127] width 6 height 6
click at [190, 124] on input "Select an option" at bounding box center [191, 127] width 6 height 6
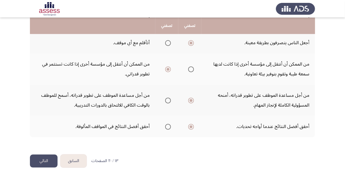
click at [43, 155] on button "التالي" at bounding box center [44, 160] width 28 height 13
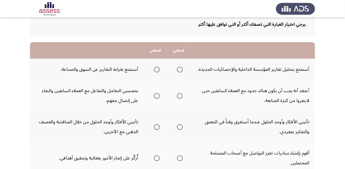
scroll to position [37, 0]
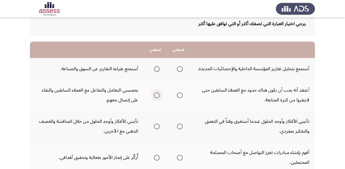
click at [156, 94] on span "Select an option" at bounding box center [157, 95] width 6 height 6
click at [156, 94] on input "Select an option" at bounding box center [157, 95] width 6 height 6
click at [180, 69] on span "Select an option" at bounding box center [180, 69] width 6 height 6
click at [180, 69] on input "Select an option" at bounding box center [180, 69] width 6 height 6
click at [178, 125] on span "Select an option" at bounding box center [180, 126] width 6 height 6
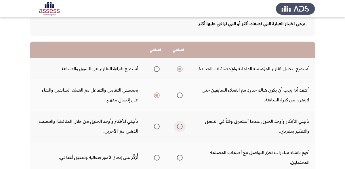
click at [178, 125] on input "Select an option" at bounding box center [180, 126] width 6 height 6
click at [240, 124] on td "تأتيني الأفكار وأوجد الحلول عندما أستغرق وقتاً في التعمق والتفكير بمفردي." at bounding box center [252, 125] width 125 height 31
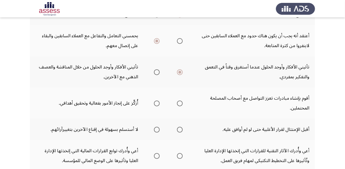
scroll to position [101, 0]
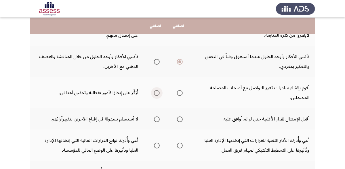
click at [156, 92] on span "Select an option" at bounding box center [157, 93] width 6 height 6
click at [156, 92] on input "Select an option" at bounding box center [157, 93] width 6 height 6
click at [180, 117] on span "Select an option" at bounding box center [180, 119] width 6 height 6
click at [180, 117] on input "Select an option" at bounding box center [180, 119] width 6 height 6
click at [252, 141] on td "أعي وأُدرك الآثار التقنية للقرارات التي إتخذتها الإدارة العليا وتُأثيرها على ال…" at bounding box center [252, 144] width 125 height 31
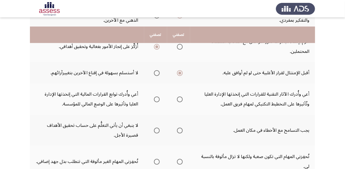
scroll to position [157, 0]
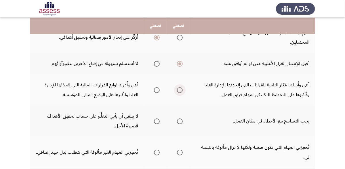
click at [179, 87] on span "Select an option" at bounding box center [180, 90] width 6 height 6
click at [179, 87] on input "Select an option" at bounding box center [180, 90] width 6 height 6
click at [179, 119] on span "Select an option" at bounding box center [180, 121] width 6 height 6
click at [179, 119] on input "Select an option" at bounding box center [180, 121] width 6 height 6
click at [179, 120] on span "Select an option" at bounding box center [180, 121] width 3 height 3
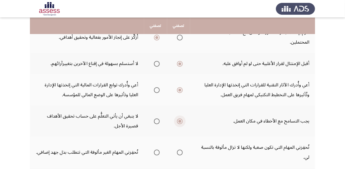
click at [179, 119] on input "Select an option" at bounding box center [180, 121] width 6 height 6
click at [179, 120] on span "Select an option" at bounding box center [180, 121] width 3 height 3
click at [179, 119] on input "Select an option" at bounding box center [180, 121] width 6 height 6
click at [262, 120] on td "يجب التسامح مع الأخطاء في مكان العمل." at bounding box center [252, 120] width 125 height 31
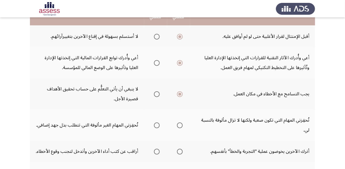
scroll to position [184, 0]
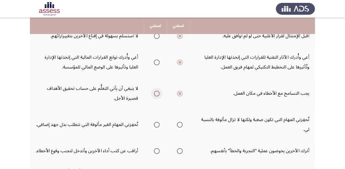
click at [155, 91] on span "Select an option" at bounding box center [157, 93] width 6 height 6
click at [155, 91] on input "Select an option" at bounding box center [157, 93] width 6 height 6
click at [180, 90] on span "Select an option" at bounding box center [180, 93] width 6 height 6
click at [180, 90] on input "Select an option" at bounding box center [180, 93] width 6 height 6
click at [250, 116] on td "تُحفِزني المهام التي تكون صعبة ولكنها لا تزال مألوفة بالنسبة لي." at bounding box center [252, 124] width 125 height 31
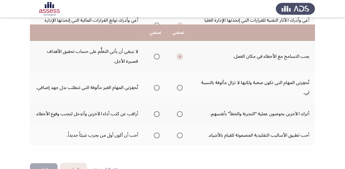
scroll to position [230, 0]
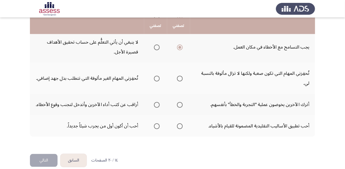
click at [158, 76] on span "Select an option" at bounding box center [157, 78] width 6 height 6
click at [158, 76] on input "Select an option" at bounding box center [157, 78] width 6 height 6
click at [179, 107] on span "Select an option" at bounding box center [180, 105] width 6 height 6
click at [179, 107] on input "Select an option" at bounding box center [180, 105] width 6 height 6
click at [154, 129] on span "Select an option" at bounding box center [157, 126] width 6 height 6
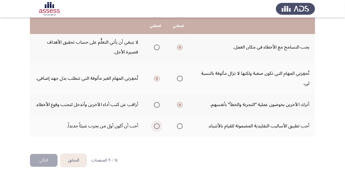
click at [154, 129] on input "Select an option" at bounding box center [157, 126] width 6 height 6
click at [48, 161] on button "التالي" at bounding box center [44, 160] width 28 height 13
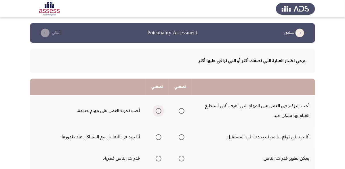
click at [158, 109] on span "Select an option" at bounding box center [159, 111] width 6 height 6
click at [158, 109] on input "Select an option" at bounding box center [159, 111] width 6 height 6
click at [262, 137] on td "أنا جيد في توقع ما سوف يحدث في المستقبل." at bounding box center [253, 136] width 123 height 21
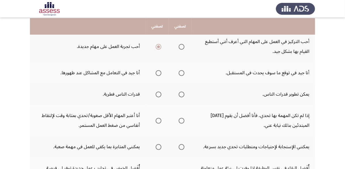
scroll to position [65, 0]
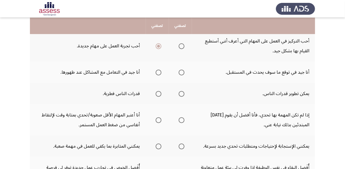
click at [159, 71] on span "Select an option" at bounding box center [159, 72] width 6 height 6
click at [159, 71] on input "Select an option" at bounding box center [159, 72] width 6 height 6
click at [181, 93] on span "Select an option" at bounding box center [182, 94] width 6 height 6
click at [181, 93] on input "Select an option" at bounding box center [182, 94] width 6 height 6
click at [182, 119] on span "Select an option" at bounding box center [182, 120] width 6 height 6
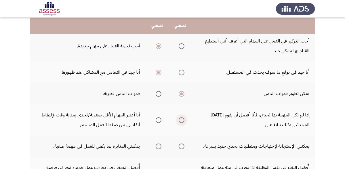
click at [182, 119] on input "Select an option" at bounding box center [182, 120] width 6 height 6
click at [246, 146] on td "يمكنني الإستجابة لإحتياجات ومتطلبات تحدي جديد بسرعة." at bounding box center [253, 145] width 123 height 21
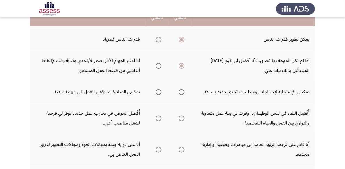
scroll to position [120, 0]
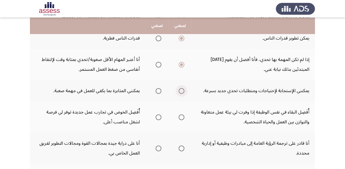
click at [181, 90] on span "Select an option" at bounding box center [182, 91] width 6 height 6
click at [181, 90] on input "Select an option" at bounding box center [182, 91] width 6 height 6
click at [237, 114] on td "أُفَضِل البقاء في نفس الوظيفة إذا وفرت لي بيئة عمل متعاونة والتوازن بين العمل و…" at bounding box center [253, 116] width 123 height 31
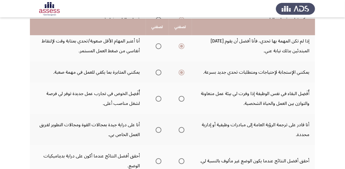
scroll to position [147, 0]
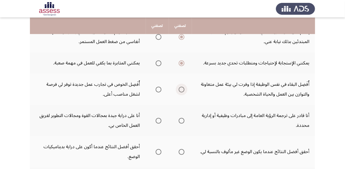
click at [182, 86] on span "Select an option" at bounding box center [182, 89] width 6 height 6
click at [182, 86] on input "Select an option" at bounding box center [182, 89] width 6 height 6
click at [241, 114] on td "أنا قادر على ترجمة الرؤية العامة إلى مبادرات وظيفية أو إدارية محددة." at bounding box center [253, 120] width 123 height 31
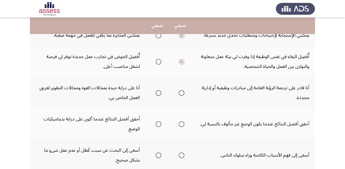
scroll to position [184, 0]
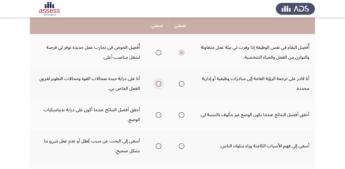
click at [157, 81] on span "Select an option" at bounding box center [159, 84] width 6 height 6
click at [157, 81] on input "Select an option" at bounding box center [159, 84] width 6 height 6
click at [157, 112] on span "Select an option" at bounding box center [159, 115] width 6 height 6
click at [157, 112] on input "Select an option" at bounding box center [159, 115] width 6 height 6
click at [268, 113] on td "أحقق أفضل النتائج عندما يكون الوضع غير مألوف بالنسبة لي." at bounding box center [253, 114] width 123 height 31
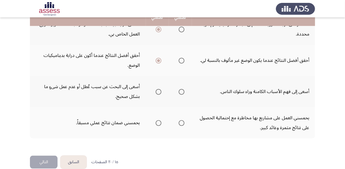
scroll to position [240, 0]
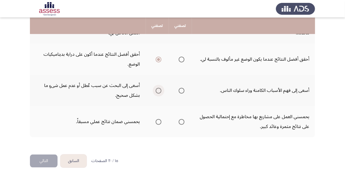
click at [157, 88] on span "Select an option" at bounding box center [159, 91] width 6 height 6
click at [157, 88] on input "Select an option" at bounding box center [159, 91] width 6 height 6
click at [183, 119] on span "Select an option" at bounding box center [182, 122] width 6 height 6
click at [183, 119] on input "Select an option" at bounding box center [182, 122] width 6 height 6
click at [38, 155] on button "التالي" at bounding box center [44, 160] width 28 height 13
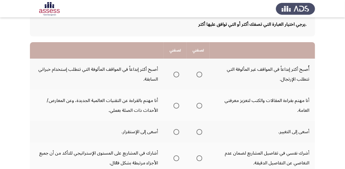
scroll to position [37, 0]
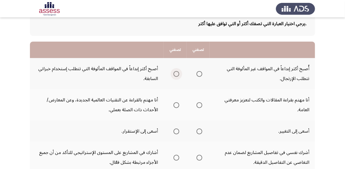
click at [175, 73] on span "Select an option" at bounding box center [177, 74] width 6 height 6
click at [175, 73] on input "Select an option" at bounding box center [177, 74] width 6 height 6
click at [178, 104] on span "Select an option" at bounding box center [177, 105] width 6 height 6
click at [178, 104] on input "Select an option" at bounding box center [177, 105] width 6 height 6
click at [200, 129] on span "Select an option" at bounding box center [200, 131] width 6 height 6
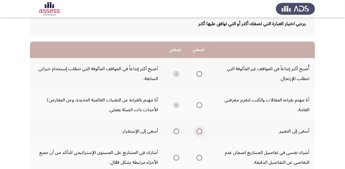
click at [200, 129] on input "Select an option" at bounding box center [200, 131] width 6 height 6
click at [270, 151] on td "أشرك نفسي في تفاصيل المشاريع لضمان عدم التغاضي عن التفاصيل الدقيقة." at bounding box center [262, 156] width 105 height 31
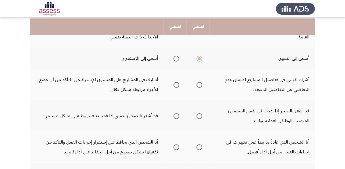
scroll to position [111, 0]
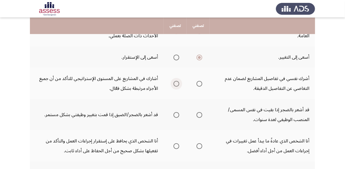
click at [175, 83] on span "Select an option" at bounding box center [177, 84] width 6 height 6
click at [175, 83] on input "Select an option" at bounding box center [177, 84] width 6 height 6
click at [175, 112] on span "Select an option" at bounding box center [177, 115] width 6 height 6
click at [175, 112] on input "Select an option" at bounding box center [177, 115] width 6 height 6
click at [273, 138] on td "أنا الشخص الذي عادةً ما يبدأ عمل تغييرات في إجراءات العمل من أجل أداء أفضل." at bounding box center [262, 145] width 105 height 31
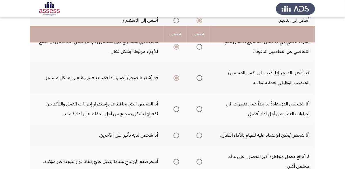
scroll to position [157, 0]
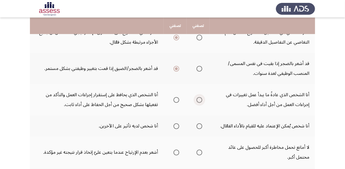
click at [200, 97] on span "Select an option" at bounding box center [200, 100] width 6 height 6
click at [200, 97] on input "Select an option" at bounding box center [200, 100] width 6 height 6
click at [200, 123] on span "Select an option" at bounding box center [200, 126] width 6 height 6
click at [200, 123] on input "Select an option" at bounding box center [200, 126] width 6 height 6
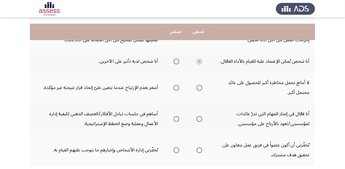
scroll to position [230, 0]
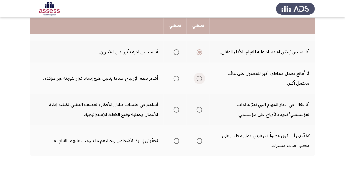
click at [202, 75] on span "Select an option" at bounding box center [200, 78] width 6 height 6
click at [202, 75] on input "Select an option" at bounding box center [200, 78] width 6 height 6
click at [176, 107] on span "Select an option" at bounding box center [177, 110] width 6 height 6
click at [176, 107] on input "Select an option" at bounding box center [177, 110] width 6 height 6
click at [201, 138] on span "Select an option" at bounding box center [200, 141] width 6 height 6
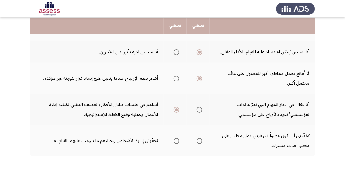
click at [201, 138] on input "Select an option" at bounding box center [200, 141] width 6 height 6
click at [251, 125] on td "يُحَفّزني أن أكون عضواً في فريق عمل يتعاون على تحقيق هدف مشترك." at bounding box center [262, 140] width 105 height 31
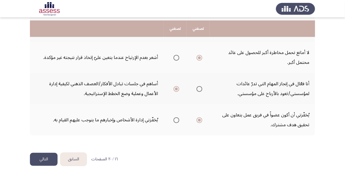
scroll to position [254, 0]
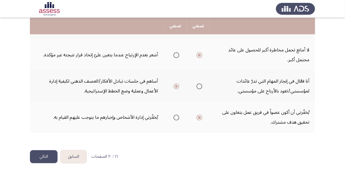
click at [50, 150] on button "التالي" at bounding box center [44, 156] width 28 height 13
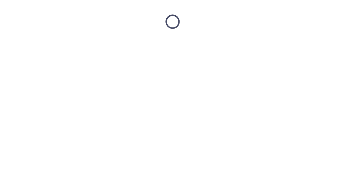
scroll to position [0, 0]
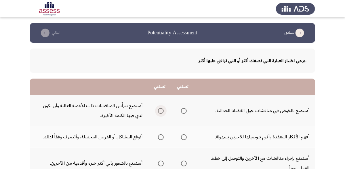
click at [161, 111] on span "Select an option" at bounding box center [161, 111] width 6 height 6
click at [161, 111] on input "Select an option" at bounding box center [161, 111] width 6 height 6
click at [126, 100] on td "أستمتع بترأُس المناقشات ذات الأهمية العالية وأن يكون لدي فيها الكلمة الأخيرة." at bounding box center [89, 110] width 118 height 31
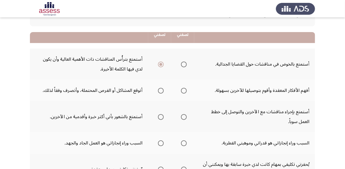
scroll to position [46, 0]
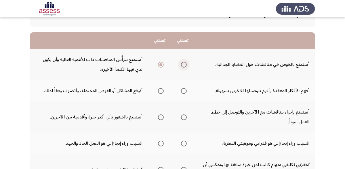
click at [183, 65] on span "Select an option" at bounding box center [184, 65] width 6 height 6
click at [183, 65] on input "Select an option" at bounding box center [184, 65] width 6 height 6
click at [184, 90] on span "Select an option" at bounding box center [184, 91] width 6 height 6
click at [184, 90] on input "Select an option" at bounding box center [184, 91] width 6 height 6
click at [184, 116] on span "Select an option" at bounding box center [184, 117] width 6 height 6
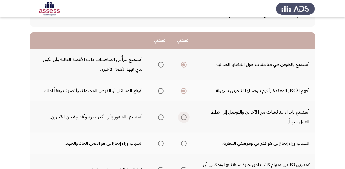
click at [184, 116] on input "Select an option" at bounding box center [184, 117] width 6 height 6
click at [157, 144] on label "Select an option" at bounding box center [160, 143] width 8 height 6
click at [158, 144] on input "Select an option" at bounding box center [161, 143] width 6 height 6
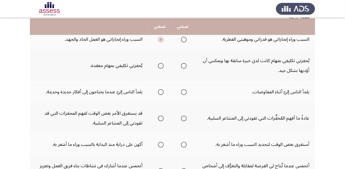
scroll to position [151, 0]
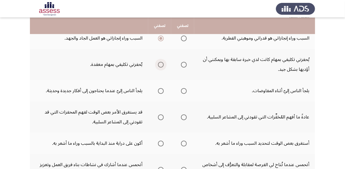
click at [161, 64] on span "Select an option" at bounding box center [161, 65] width 6 height 6
click at [161, 64] on input "Select an option" at bounding box center [161, 65] width 6 height 6
click at [184, 88] on span "Select an option" at bounding box center [184, 91] width 6 height 6
click at [184, 88] on input "Select an option" at bounding box center [184, 91] width 6 height 6
click at [186, 114] on span "Select an option" at bounding box center [184, 117] width 6 height 6
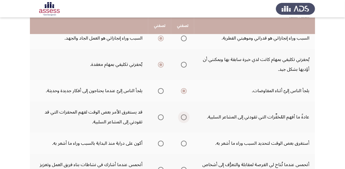
click at [186, 114] on input "Select an option" at bounding box center [184, 117] width 6 height 6
click at [163, 140] on span "Select an option" at bounding box center [161, 143] width 6 height 6
click at [163, 140] on input "Select an option" at bounding box center [161, 143] width 6 height 6
click at [243, 127] on td "عادةً ما أفهم المُحَفِّزات التي تقودني إلى المشاعر السلبية." at bounding box center [254, 116] width 121 height 31
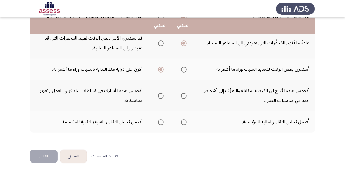
scroll to position [225, 0]
click at [184, 92] on span "Select an option" at bounding box center [184, 95] width 6 height 6
click at [184, 92] on input "Select an option" at bounding box center [184, 95] width 6 height 6
click at [185, 118] on span "Select an option" at bounding box center [184, 121] width 6 height 6
click at [185, 118] on input "Select an option" at bounding box center [184, 121] width 6 height 6
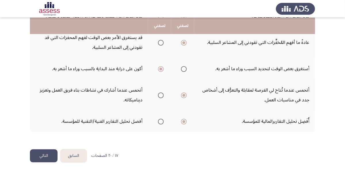
click at [50, 150] on button "التالي" at bounding box center [44, 155] width 28 height 13
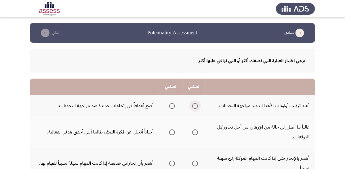
click at [193, 103] on span "Select an option" at bounding box center [195, 106] width 6 height 6
click at [193, 103] on input "Select an option" at bounding box center [195, 106] width 6 height 6
click at [263, 127] on td "غالباً ما أصل إلى حالة من الإرهاق من أجل تجاوز كل التوقعات." at bounding box center [261, 131] width 110 height 31
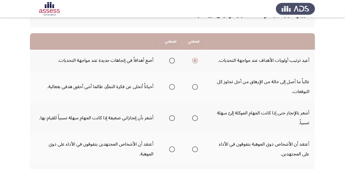
scroll to position [46, 0]
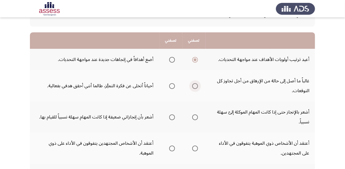
click at [194, 86] on span "Select an option" at bounding box center [195, 86] width 6 height 6
click at [194, 86] on input "Select an option" at bounding box center [195, 86] width 6 height 6
click at [241, 110] on td "أشعر بالإنجاز حتى إذا كانت المهام الموكلة إلىّ سهلة نسبياً." at bounding box center [261, 116] width 110 height 31
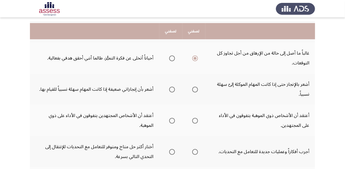
scroll to position [83, 0]
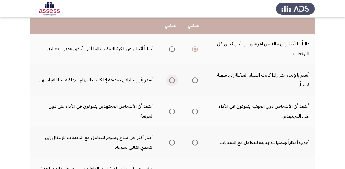
click at [171, 79] on span "Select an option" at bounding box center [172, 80] width 6 height 6
click at [171, 79] on input "Select an option" at bounding box center [172, 80] width 6 height 6
click at [173, 111] on span "Select an option" at bounding box center [172, 111] width 6 height 6
click at [173, 111] on input "Select an option" at bounding box center [172, 111] width 6 height 6
click at [121, 103] on td "أعتقد أن الأشخاص المجتهدين يتفوقون في الأداء على ذوي الموهبة." at bounding box center [95, 110] width 130 height 31
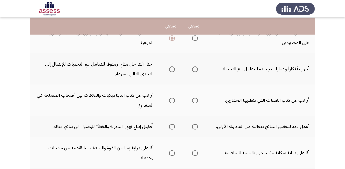
scroll to position [157, 0]
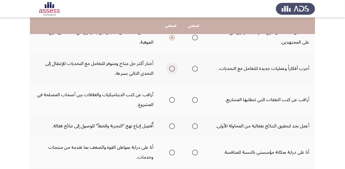
click at [170, 66] on span "Select an option" at bounding box center [172, 69] width 6 height 6
click at [170, 66] on input "Select an option" at bounding box center [172, 69] width 6 height 6
click at [170, 98] on span "Select an option" at bounding box center [172, 100] width 6 height 6
click at [170, 98] on input "Select an option" at bounding box center [172, 100] width 6 height 6
click at [196, 98] on span "Select an option" at bounding box center [195, 100] width 6 height 6
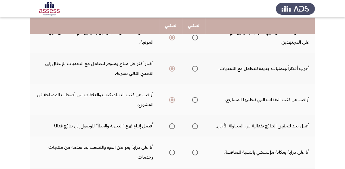
click at [196, 98] on input "Select an option" at bounding box center [195, 100] width 6 height 6
click at [242, 124] on td "أعمل بجد لتحقيق النتائج بفعالية من المحاولة الأولى." at bounding box center [261, 125] width 110 height 21
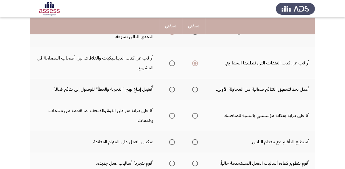
scroll to position [194, 0]
click at [192, 86] on span "Select an option" at bounding box center [195, 89] width 6 height 6
click at [192, 86] on input "Select an option" at bounding box center [195, 89] width 6 height 6
click at [193, 112] on span "Select an option" at bounding box center [195, 115] width 6 height 6
click at [193, 112] on input "Select an option" at bounding box center [195, 115] width 6 height 6
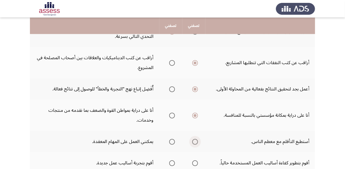
click at [194, 139] on span "Select an option" at bounding box center [195, 142] width 6 height 6
click at [194, 139] on input "Select an option" at bounding box center [195, 142] width 6 height 6
click at [267, 138] on td "أستطيع التأقلم مع معظم الناس." at bounding box center [261, 140] width 110 height 21
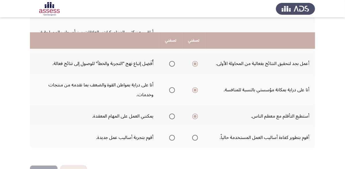
scroll to position [235, 0]
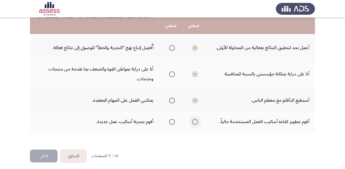
click at [194, 119] on span "Select an option" at bounding box center [195, 122] width 6 height 6
click at [194, 119] on input "Select an option" at bounding box center [195, 122] width 6 height 6
click at [47, 151] on button "التالي" at bounding box center [44, 155] width 28 height 13
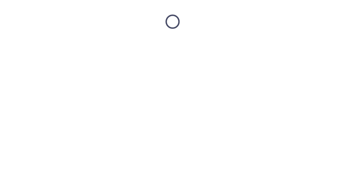
scroll to position [0, 0]
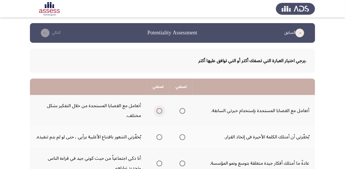
click at [161, 110] on span "Select an option" at bounding box center [160, 111] width 6 height 6
click at [161, 110] on input "Select an option" at bounding box center [160, 111] width 6 height 6
click at [241, 109] on td "أتعامل مع القضايا المستجدة بإستخدام خبرتي السابقة." at bounding box center [254, 110] width 122 height 31
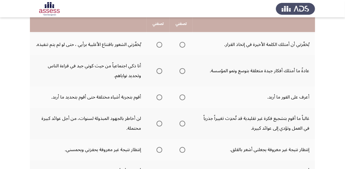
scroll to position [83, 0]
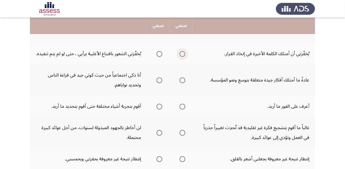
click at [184, 57] on span "Select an option" at bounding box center [183, 54] width 6 height 6
click at [184, 57] on input "Select an option" at bounding box center [183, 54] width 6 height 6
click at [181, 83] on span "Select an option" at bounding box center [183, 80] width 6 height 6
click at [181, 83] on input "Select an option" at bounding box center [183, 80] width 6 height 6
click at [181, 109] on span "Select an option" at bounding box center [183, 106] width 6 height 6
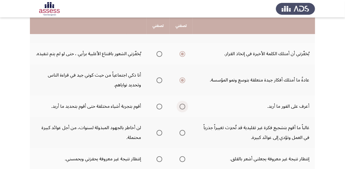
click at [181, 109] on input "Select an option" at bounding box center [183, 106] width 6 height 6
click at [232, 137] on td "غالباً ما أقوم بتشجيع فكرة غير تقليدية قد تُحدِث تغييراً جذرياً في العمل وتؤدي …" at bounding box center [254, 132] width 122 height 31
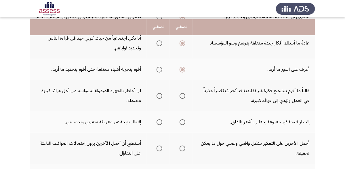
scroll to position [129, 0]
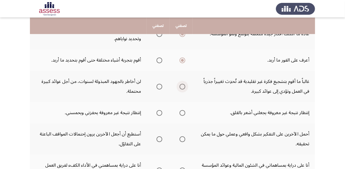
click at [182, 89] on span "Select an option" at bounding box center [183, 87] width 6 height 6
click at [182, 89] on input "Select an option" at bounding box center [183, 87] width 6 height 6
click at [182, 116] on span "Select an option" at bounding box center [183, 113] width 6 height 6
click at [182, 116] on input "Select an option" at bounding box center [183, 113] width 6 height 6
click at [250, 141] on td "أحمل الآخرين على التفكير بشكل واقعي وعملي حول ما يمكن تحقيقه." at bounding box center [254, 138] width 122 height 31
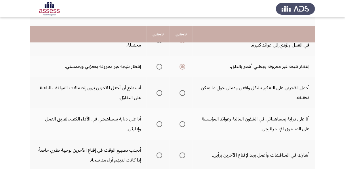
scroll to position [184, 0]
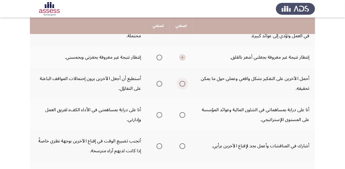
click at [182, 86] on span "Select an option" at bounding box center [183, 84] width 6 height 6
click at [182, 86] on input "Select an option" at bounding box center [183, 84] width 6 height 6
click at [158, 118] on span "Select an option" at bounding box center [160, 115] width 6 height 6
click at [158, 118] on input "Select an option" at bounding box center [160, 115] width 6 height 6
click at [252, 118] on td "أنا على دراية بمساهماتي في الشئون المالية وعوائد المؤسسة على المستوى الإستراتيج…" at bounding box center [254, 114] width 122 height 31
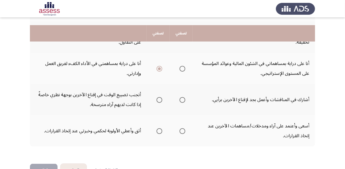
scroll to position [240, 0]
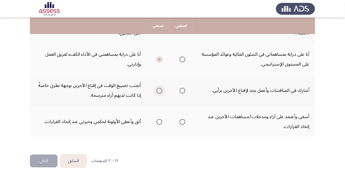
click at [159, 93] on span "Select an option" at bounding box center [160, 91] width 6 height 6
click at [159, 93] on input "Select an option" at bounding box center [160, 91] width 6 height 6
click at [157, 124] on span "Select an option" at bounding box center [160, 122] width 6 height 6
click at [157, 124] on input "Select an option" at bounding box center [160, 122] width 6 height 6
click at [52, 163] on button "التالي" at bounding box center [44, 160] width 28 height 13
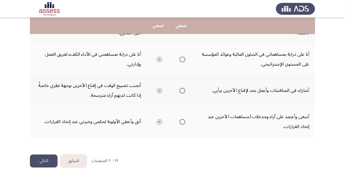
scroll to position [0, 0]
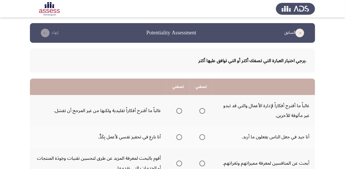
click at [277, 107] on td "غالباً ما أقترح أفكاراً لإدارة الأعمال والتي قد تبدو غير مألوفة للآخرين." at bounding box center [264, 110] width 103 height 31
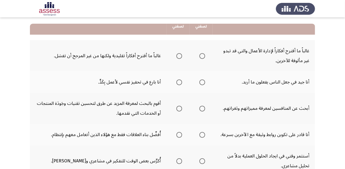
scroll to position [55, 0]
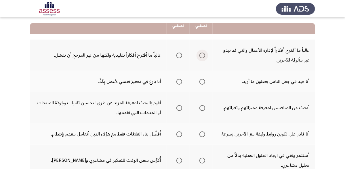
click at [204, 56] on span "Select an option" at bounding box center [203, 55] width 6 height 6
click at [204, 56] on input "Select an option" at bounding box center [203, 55] width 6 height 6
click at [203, 82] on span "Select an option" at bounding box center [203, 82] width 6 height 6
click at [203, 82] on input "Select an option" at bounding box center [203, 82] width 6 height 6
click at [180, 106] on span "Select an option" at bounding box center [180, 108] width 6 height 6
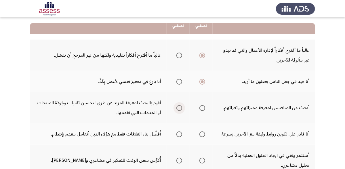
click at [180, 106] on input "Select an option" at bounding box center [180, 108] width 6 height 6
click at [253, 101] on td "أبحث عن المنافسين لمعرفة مميزاتهم وثغراتهم." at bounding box center [264, 107] width 103 height 31
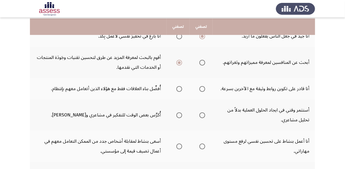
scroll to position [101, 0]
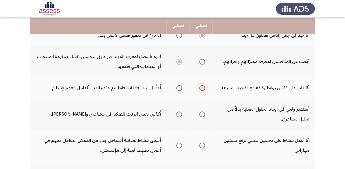
click at [203, 86] on span "Select an option" at bounding box center [203, 88] width 6 height 6
click at [203, 86] on input "Select an option" at bounding box center [203, 88] width 6 height 6
click at [203, 112] on span "Select an option" at bounding box center [203, 114] width 6 height 6
click at [203, 112] on input "Select an option" at bounding box center [203, 114] width 6 height 6
click at [262, 137] on td "أنا أعمل بنشاط على تحسين نفسي لرفع مستوى مهاراتي." at bounding box center [264, 144] width 103 height 31
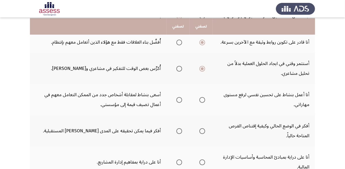
scroll to position [147, 0]
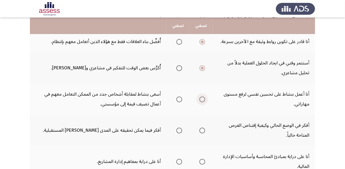
click at [202, 98] on span "Select an option" at bounding box center [203, 99] width 6 height 6
click at [202, 98] on input "Select an option" at bounding box center [203, 99] width 6 height 6
click at [177, 129] on span "Select an option" at bounding box center [180, 130] width 6 height 6
click at [177, 129] on input "Select an option" at bounding box center [180, 130] width 6 height 6
click at [267, 115] on td "أفكر في الوضع الحالي وكيفية إقتناص الفرص المتاحة حالياً." at bounding box center [264, 129] width 103 height 31
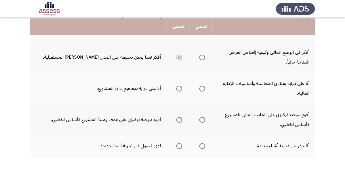
scroll to position [221, 0]
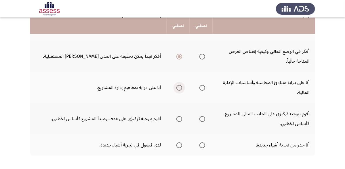
click at [180, 85] on span "Select an option" at bounding box center [180, 88] width 6 height 6
click at [180, 85] on input "Select an option" at bounding box center [180, 88] width 6 height 6
click at [204, 118] on span "Select an option" at bounding box center [203, 119] width 6 height 6
click at [204, 118] on input "Select an option" at bounding box center [203, 119] width 6 height 6
click at [179, 142] on span "Select an option" at bounding box center [180, 145] width 6 height 6
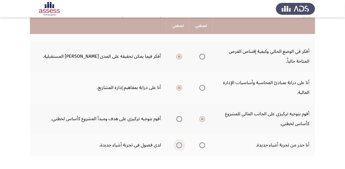
click at [179, 142] on input "Select an option" at bounding box center [180, 145] width 6 height 6
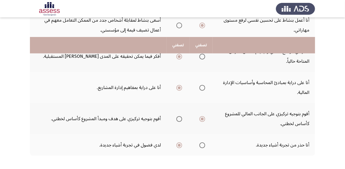
scroll to position [244, 0]
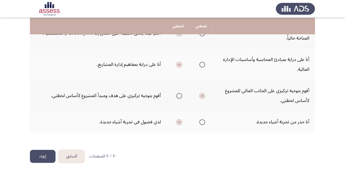
click at [43, 150] on button "إنهاء" at bounding box center [43, 156] width 26 height 13
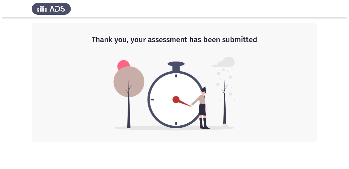
scroll to position [0, 0]
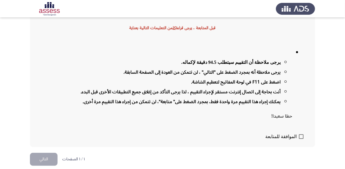
scroll to position [47, 0]
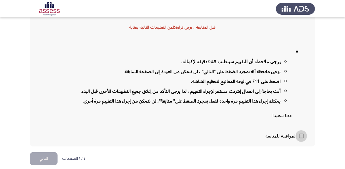
click at [302, 133] on span at bounding box center [301, 135] width 5 height 5
click at [302, 138] on input "الموافقة للمتابعة" at bounding box center [301, 138] width 0 height 0
checkbox input "true"
click at [54, 155] on button "التالي" at bounding box center [44, 158] width 28 height 13
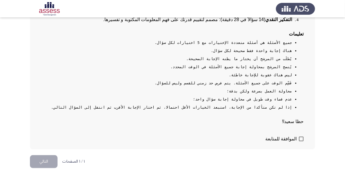
scroll to position [120, 0]
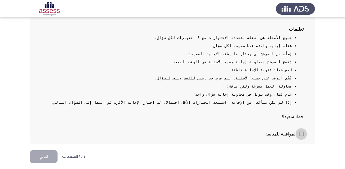
click at [301, 134] on span at bounding box center [301, 133] width 5 height 5
click at [301, 136] on input "الموافقة للمتابعة" at bounding box center [301, 136] width 0 height 0
checkbox input "true"
